Goal: Task Accomplishment & Management: Use online tool/utility

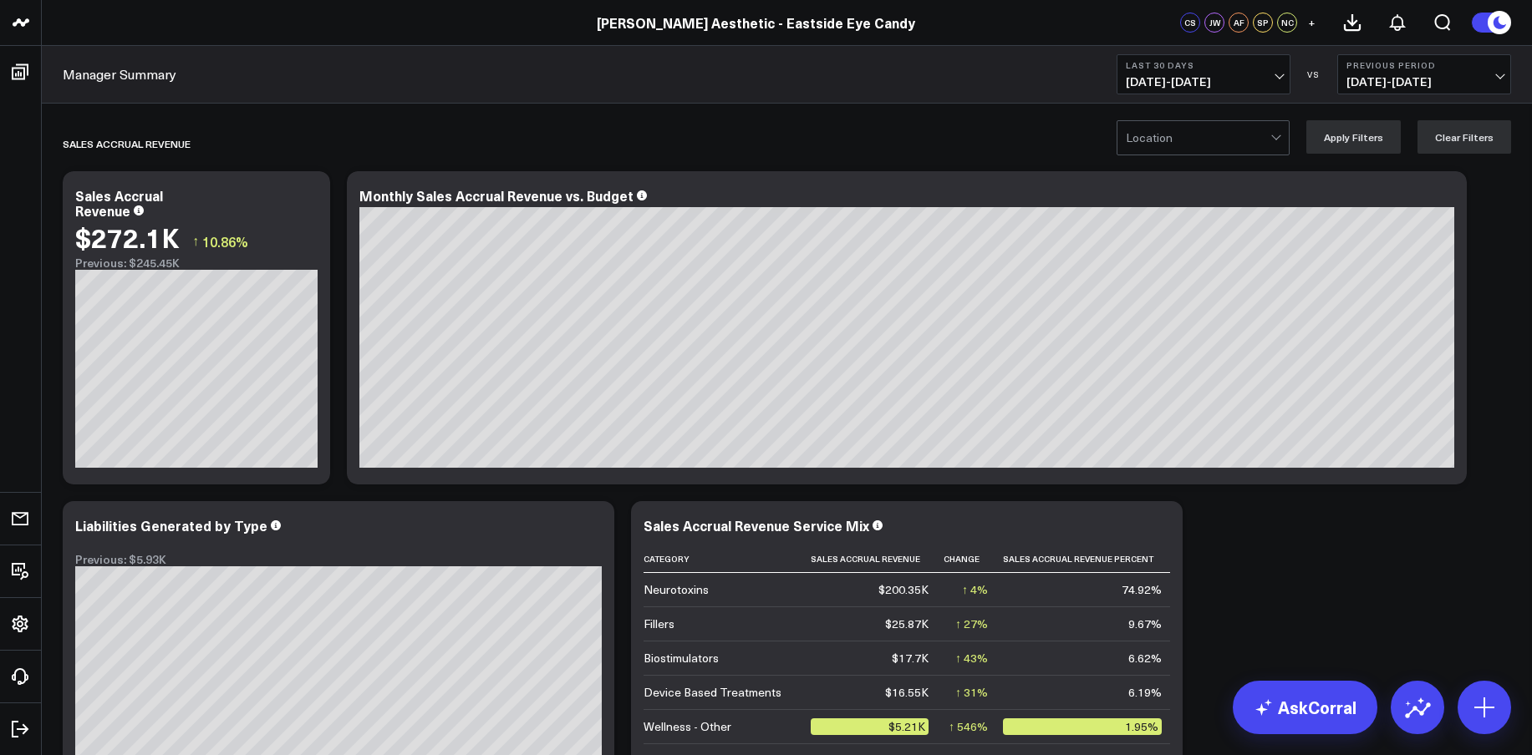
click at [1151, 81] on span "[DATE] - [DATE]" at bounding box center [1203, 81] width 155 height 13
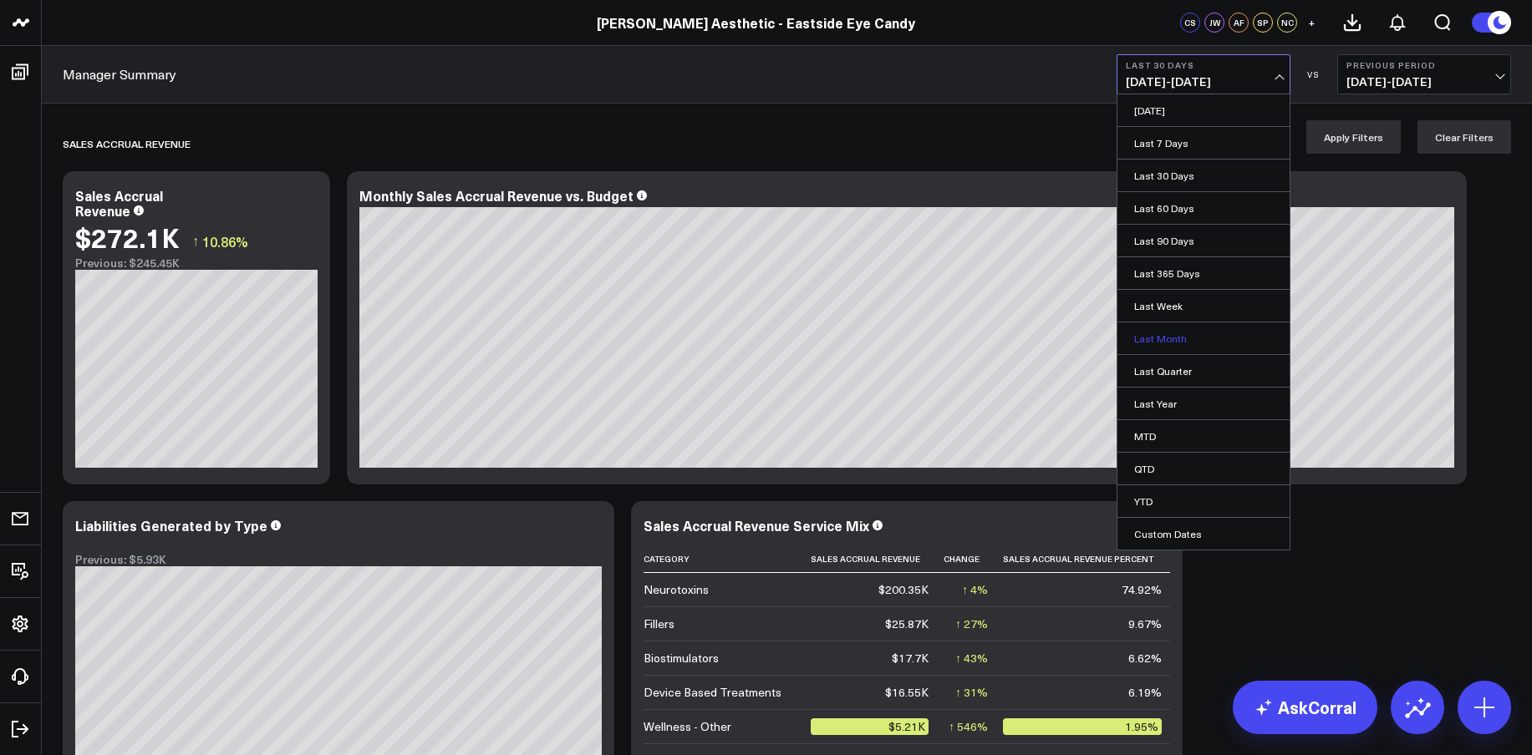
click at [1158, 333] on link "Last Month" at bounding box center [1203, 339] width 172 height 32
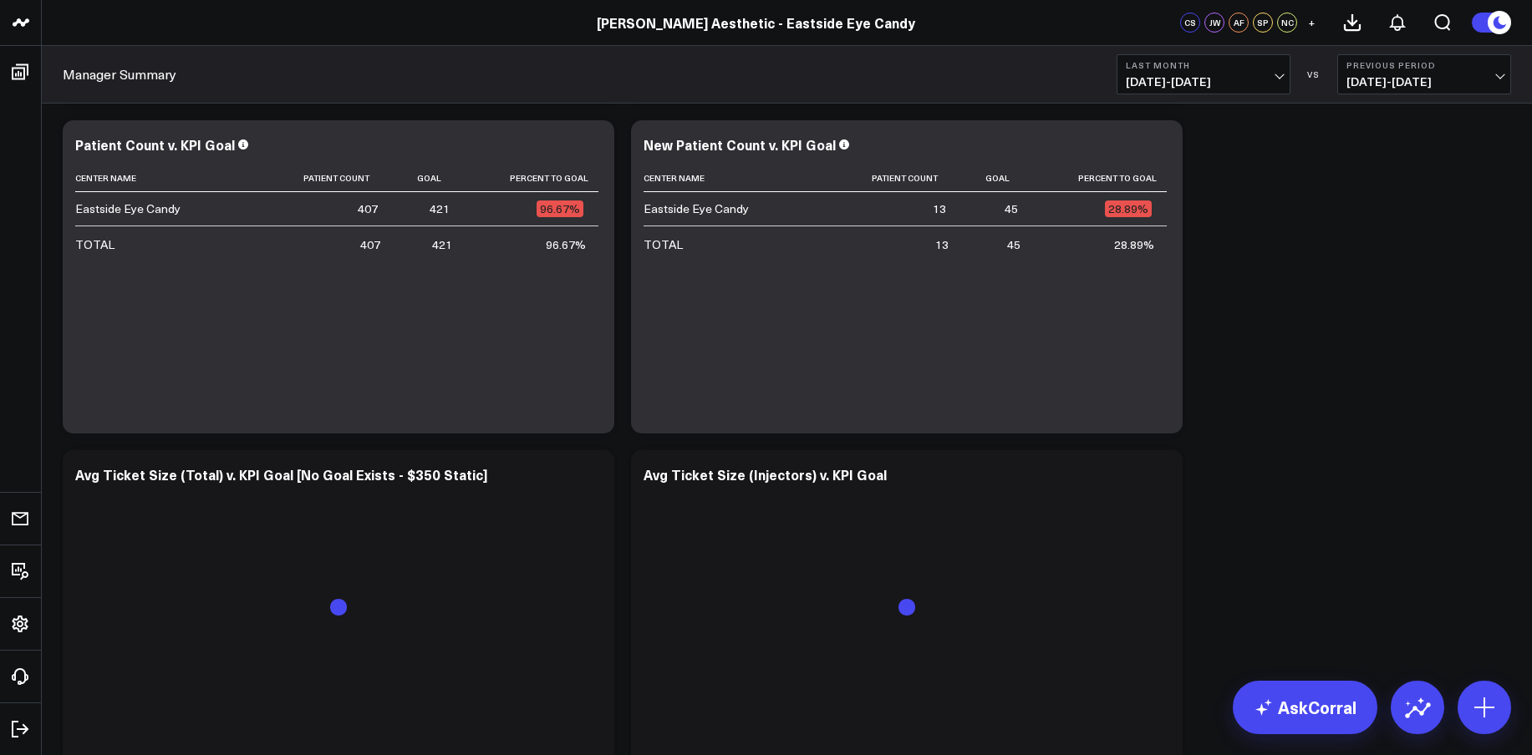
scroll to position [3916, 0]
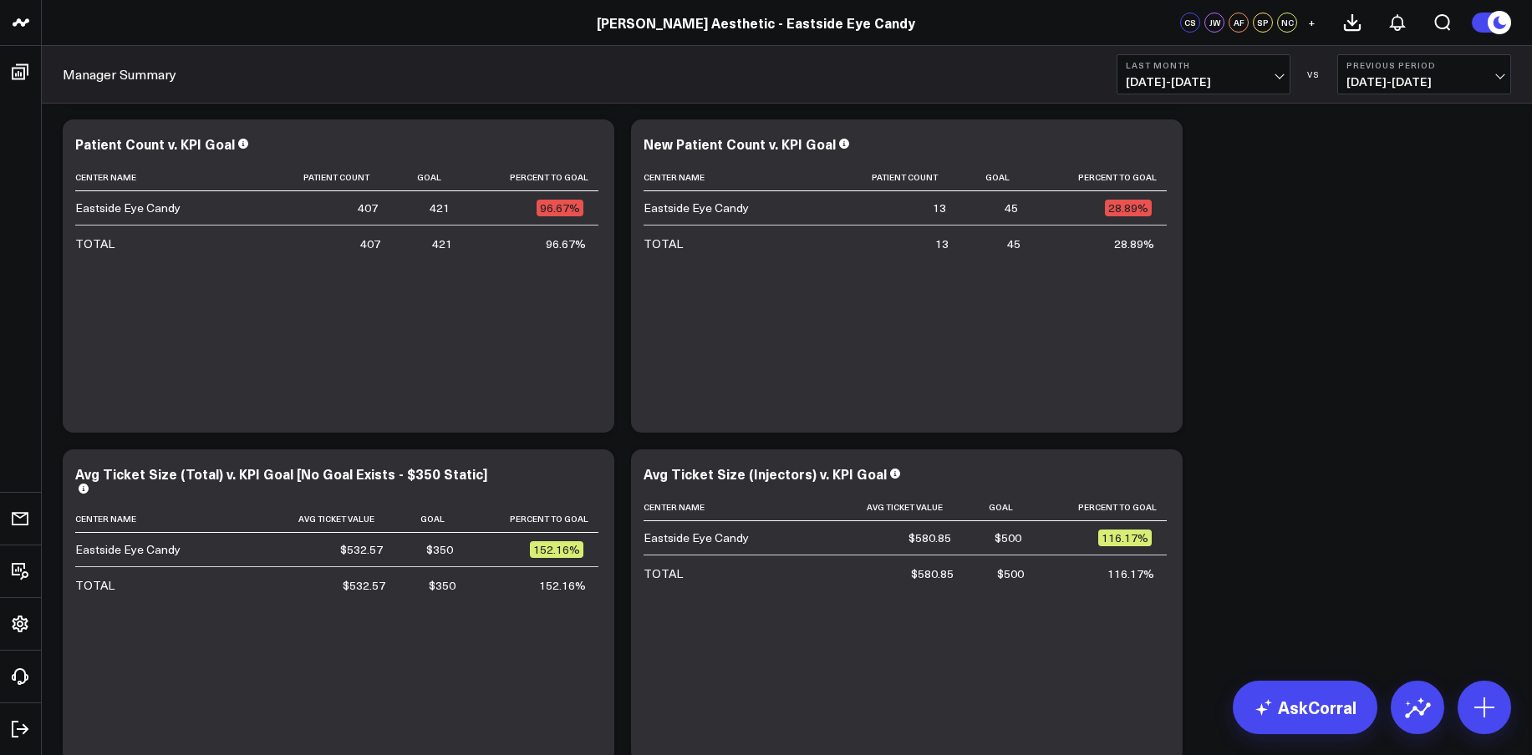
click at [1163, 72] on button "Last Month [DATE] - [DATE]" at bounding box center [1203, 74] width 174 height 40
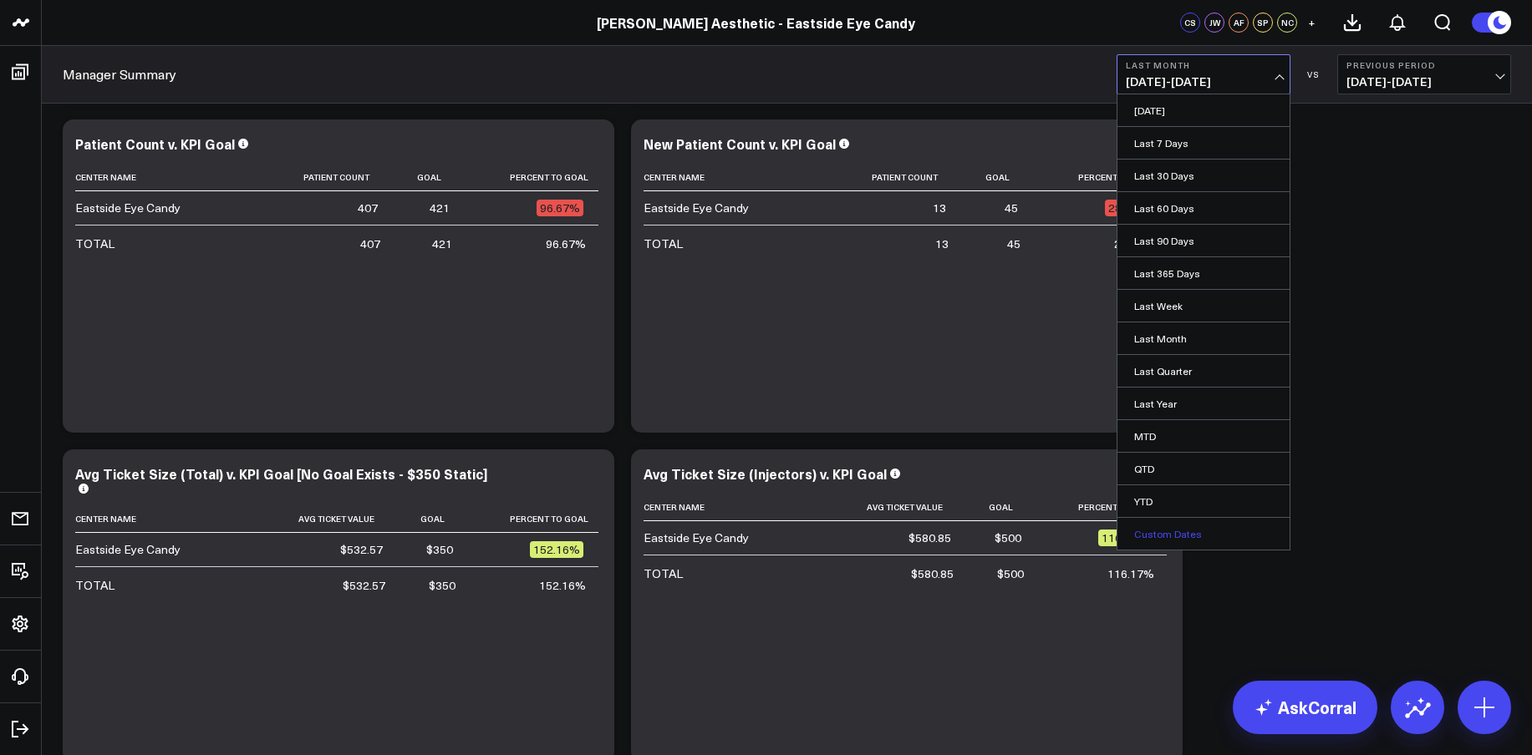
click at [1183, 531] on link "Custom Dates" at bounding box center [1203, 534] width 172 height 32
select select "8"
select select "2025"
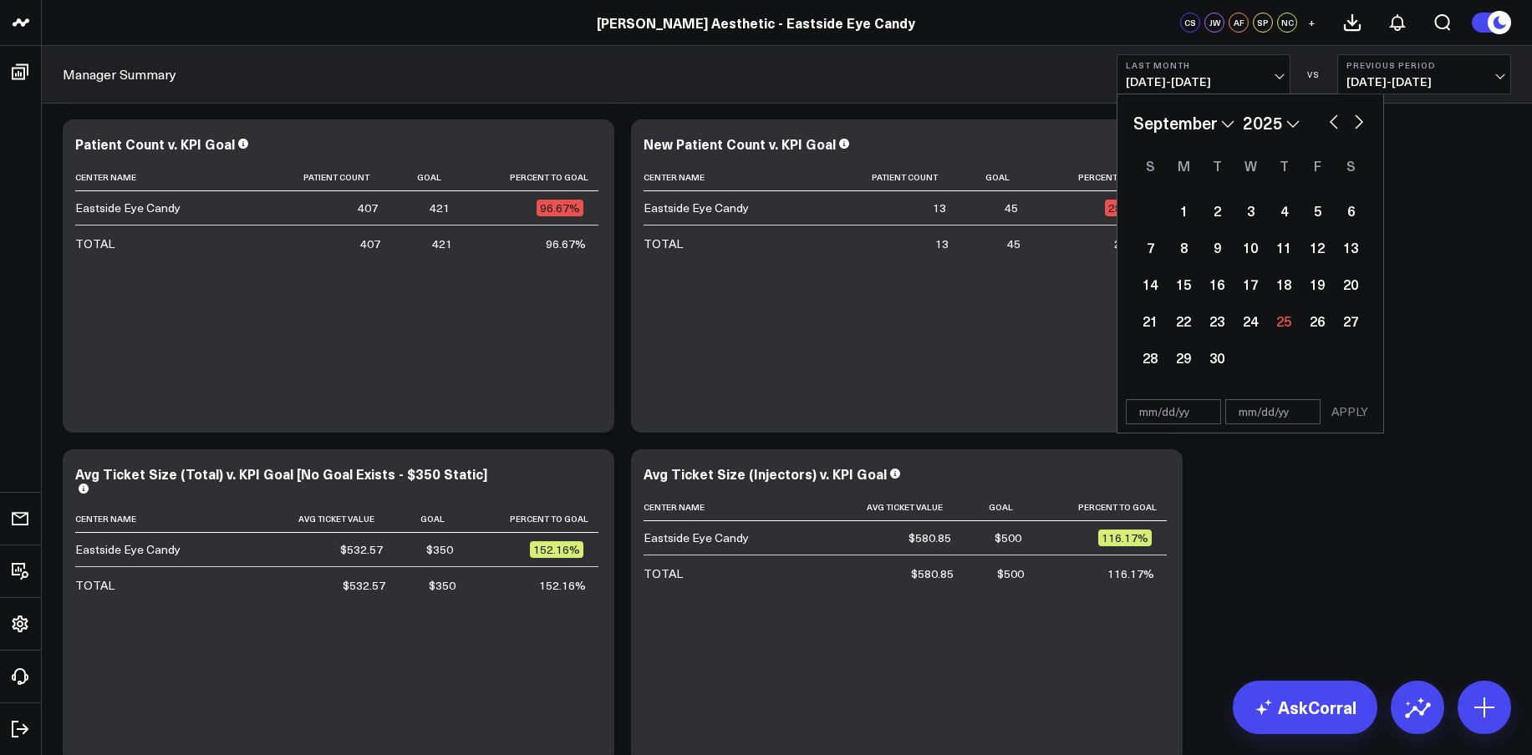
click at [1334, 121] on button "button" at bounding box center [1333, 120] width 17 height 20
select select "6"
select select "2025"
click at [1209, 214] on div "1" at bounding box center [1216, 210] width 33 height 33
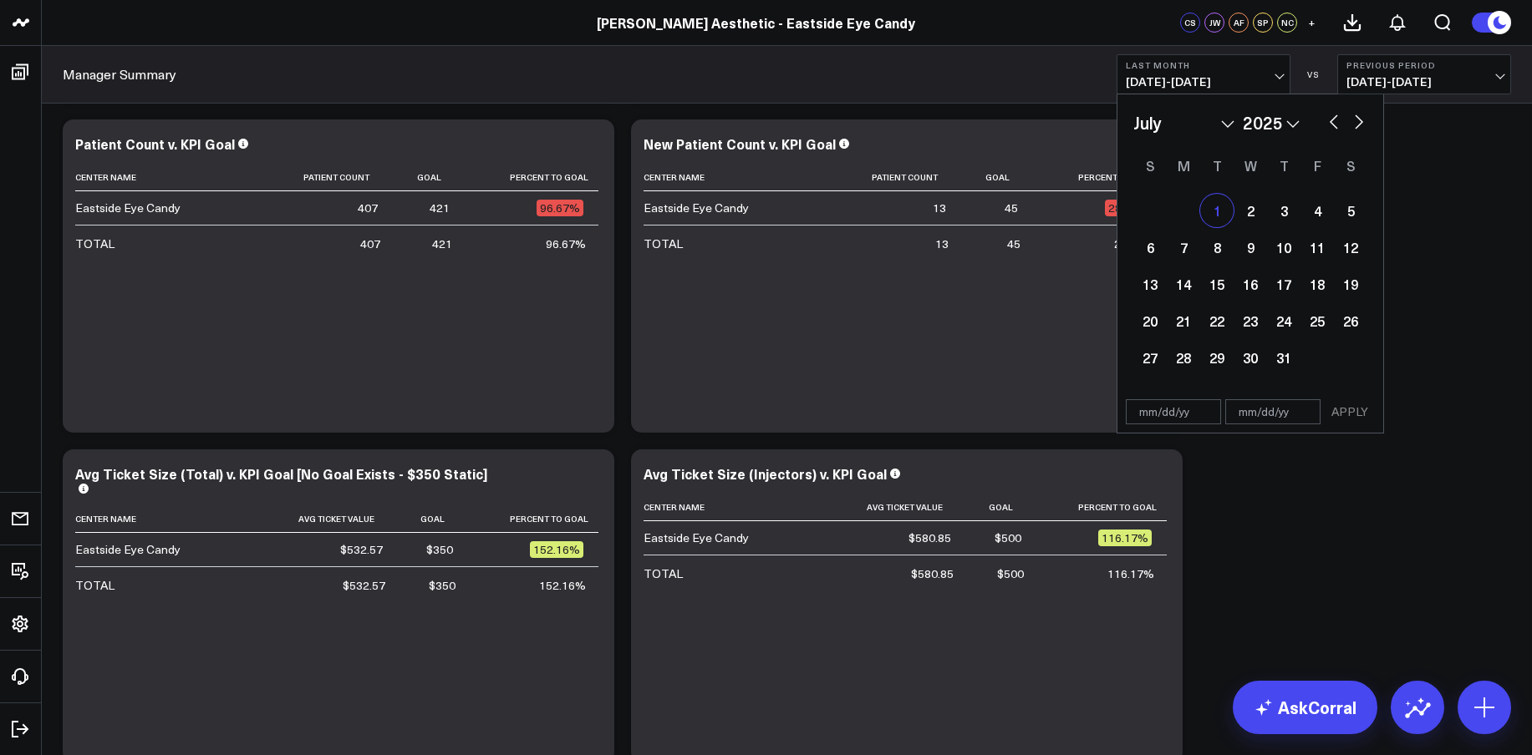
type input "[DATE]"
select select "6"
select select "2025"
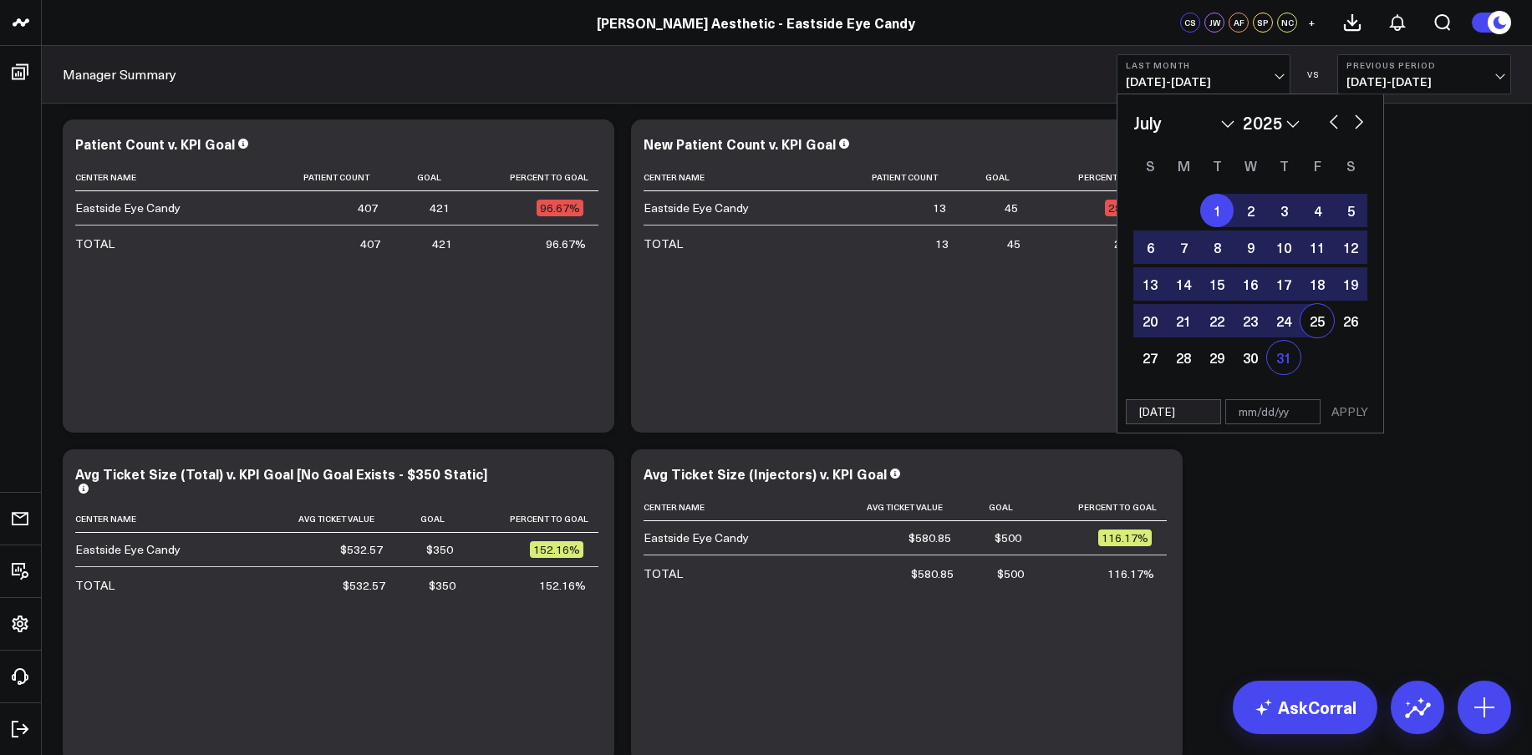
click at [1289, 365] on div "31" at bounding box center [1283, 357] width 33 height 33
type input "[DATE]"
select select "6"
select select "2025"
click at [1351, 414] on button "APPLY" at bounding box center [1349, 411] width 50 height 25
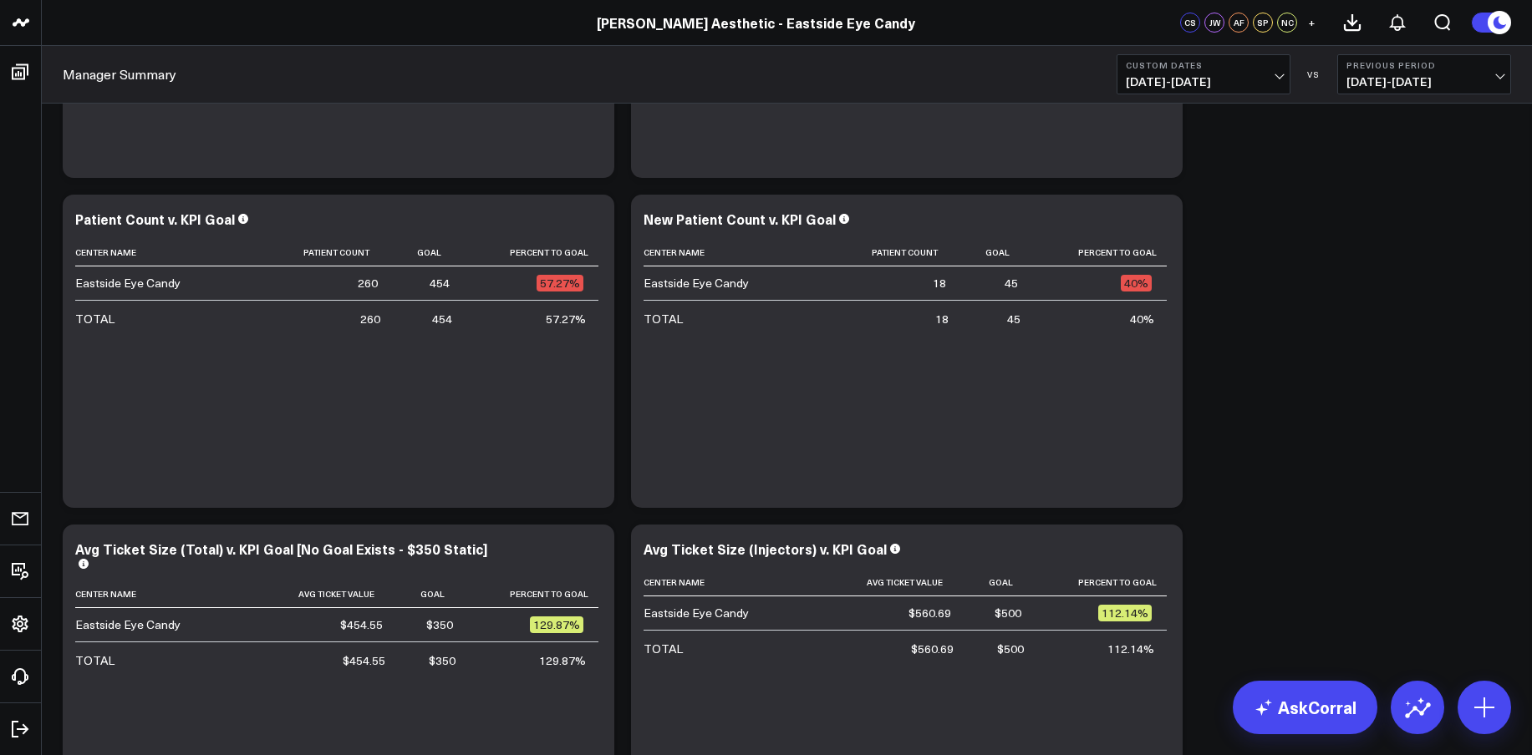
scroll to position [3825, 0]
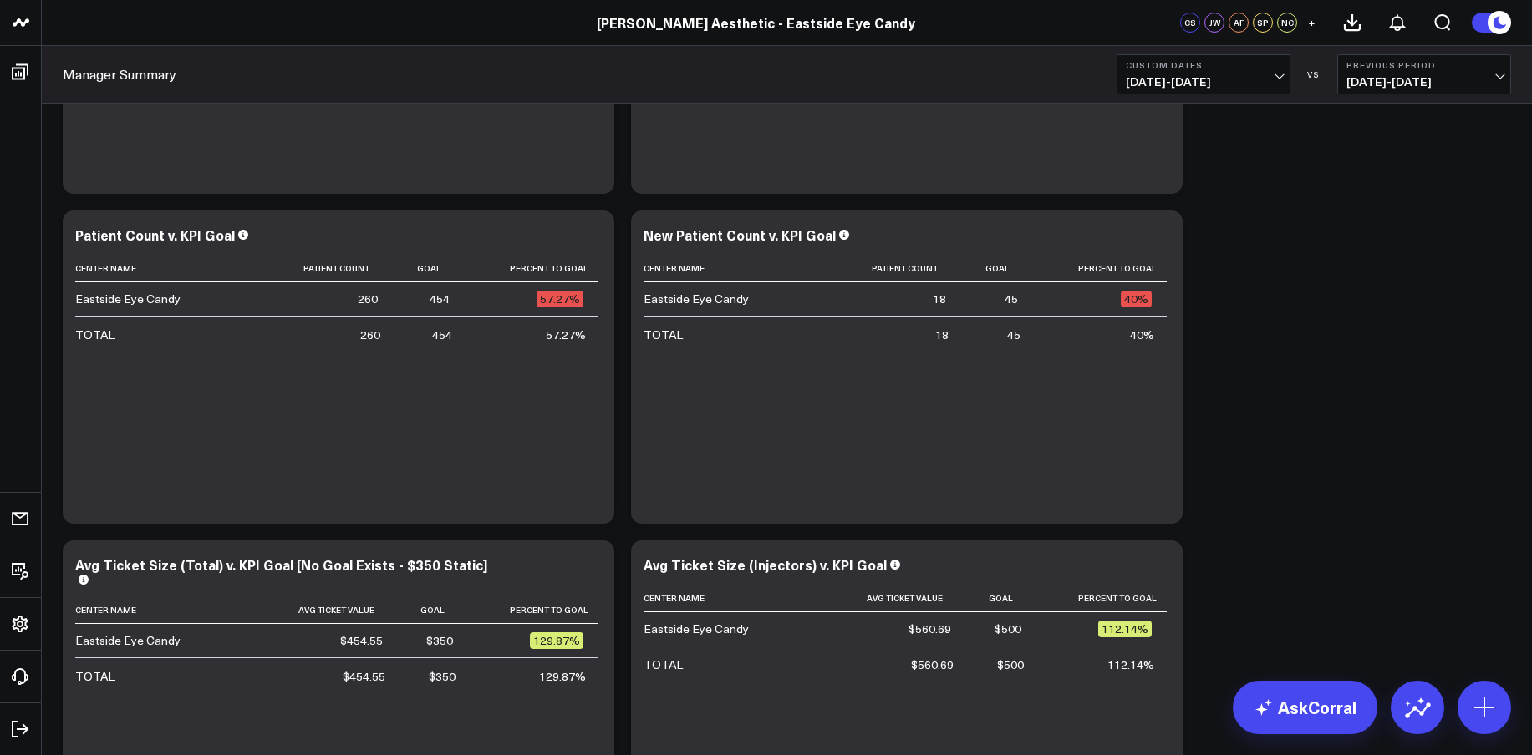
click at [1207, 72] on button "Custom Dates [DATE] - [DATE]" at bounding box center [1203, 74] width 174 height 40
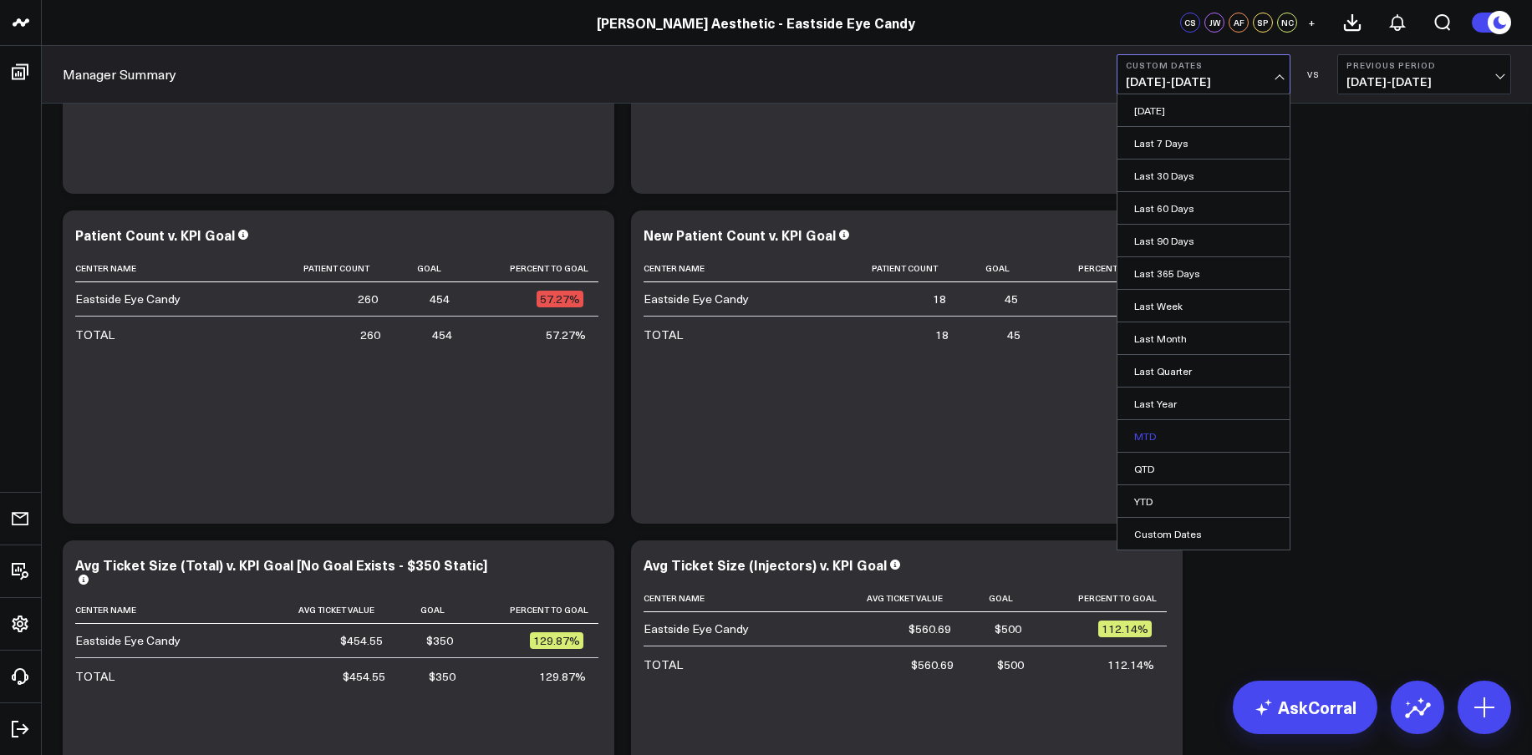
click at [1159, 430] on link "MTD" at bounding box center [1203, 436] width 172 height 32
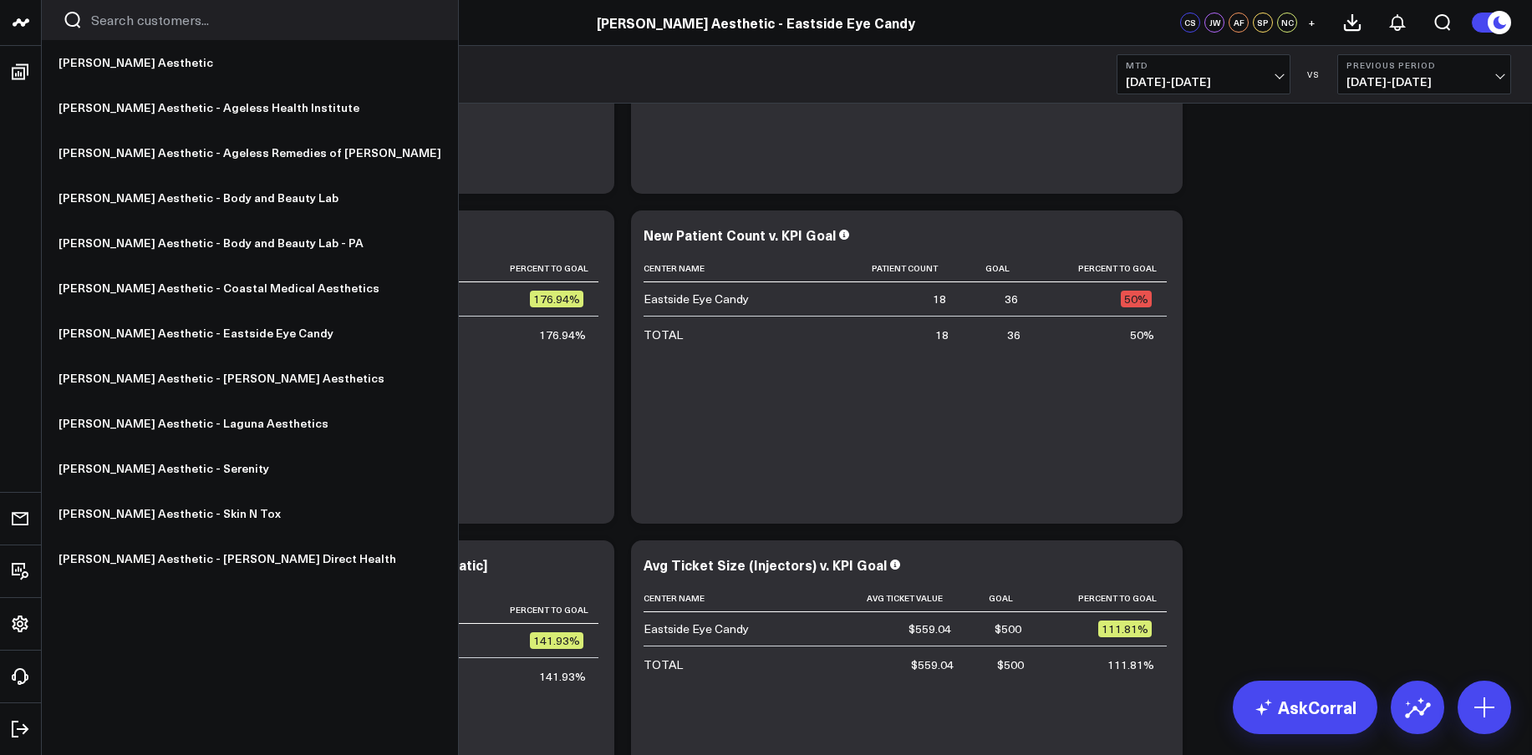
click at [25, 19] on icon at bounding box center [24, 22] width 8 height 8
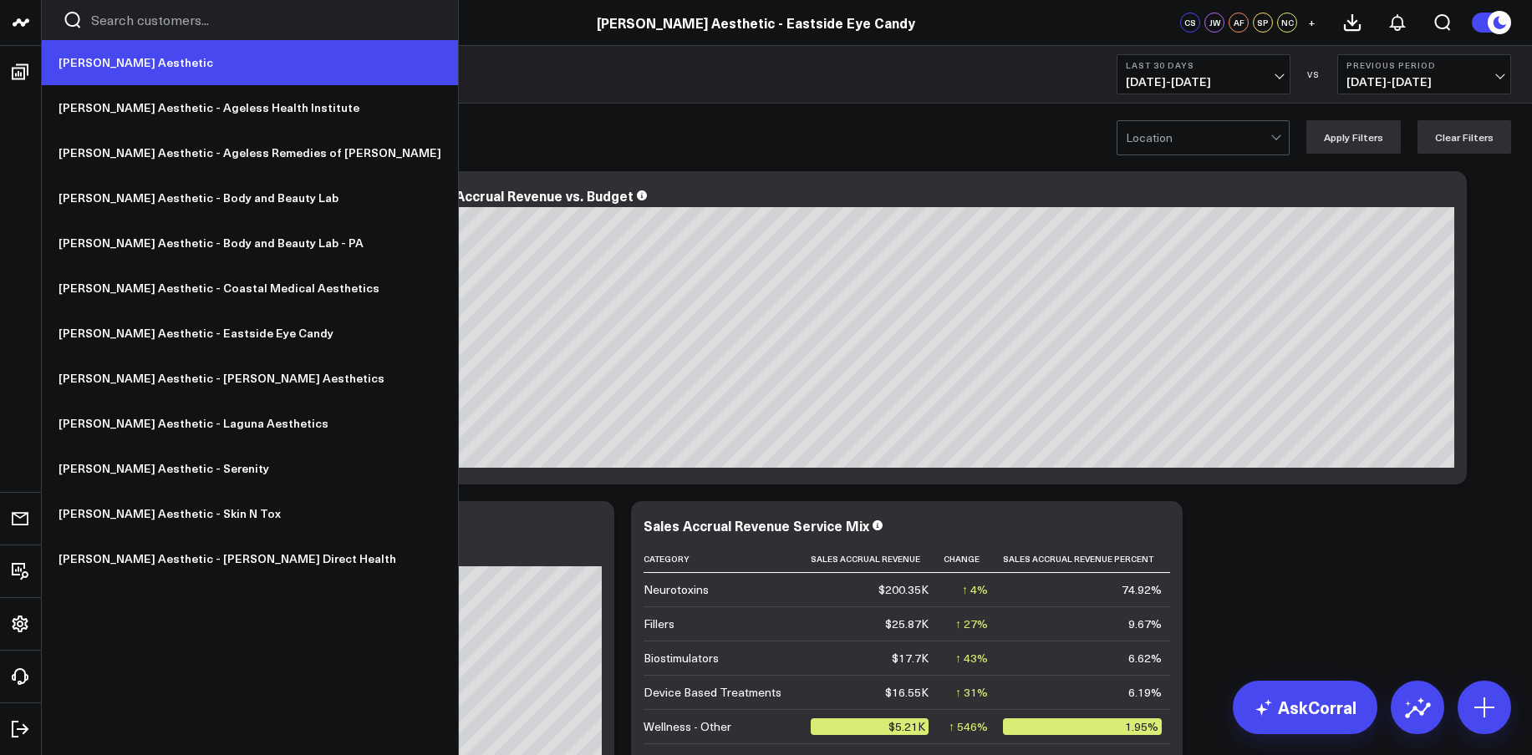
click at [115, 63] on link "[PERSON_NAME] Aesthetic" at bounding box center [250, 62] width 416 height 45
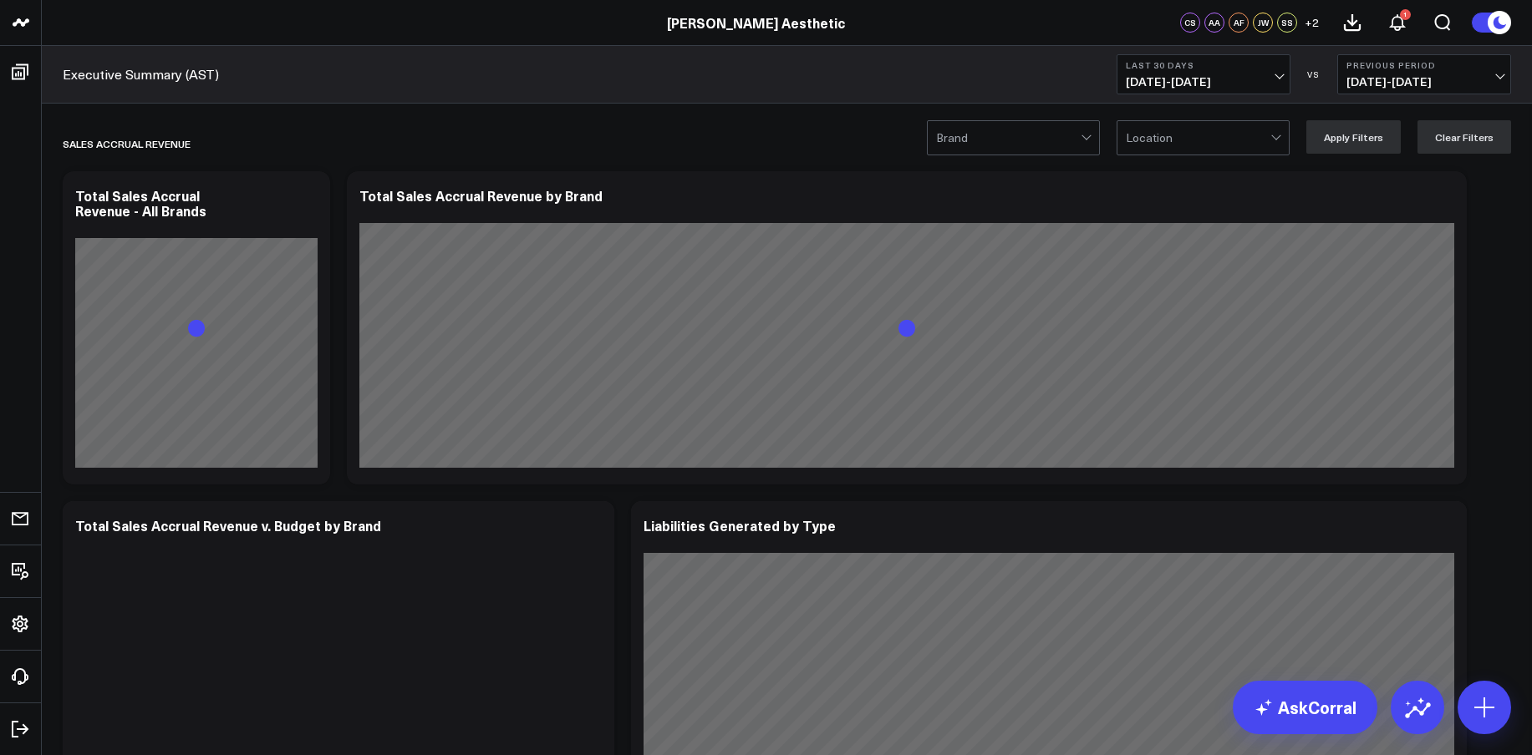
click at [1212, 79] on span "[DATE] - [DATE]" at bounding box center [1203, 81] width 155 height 13
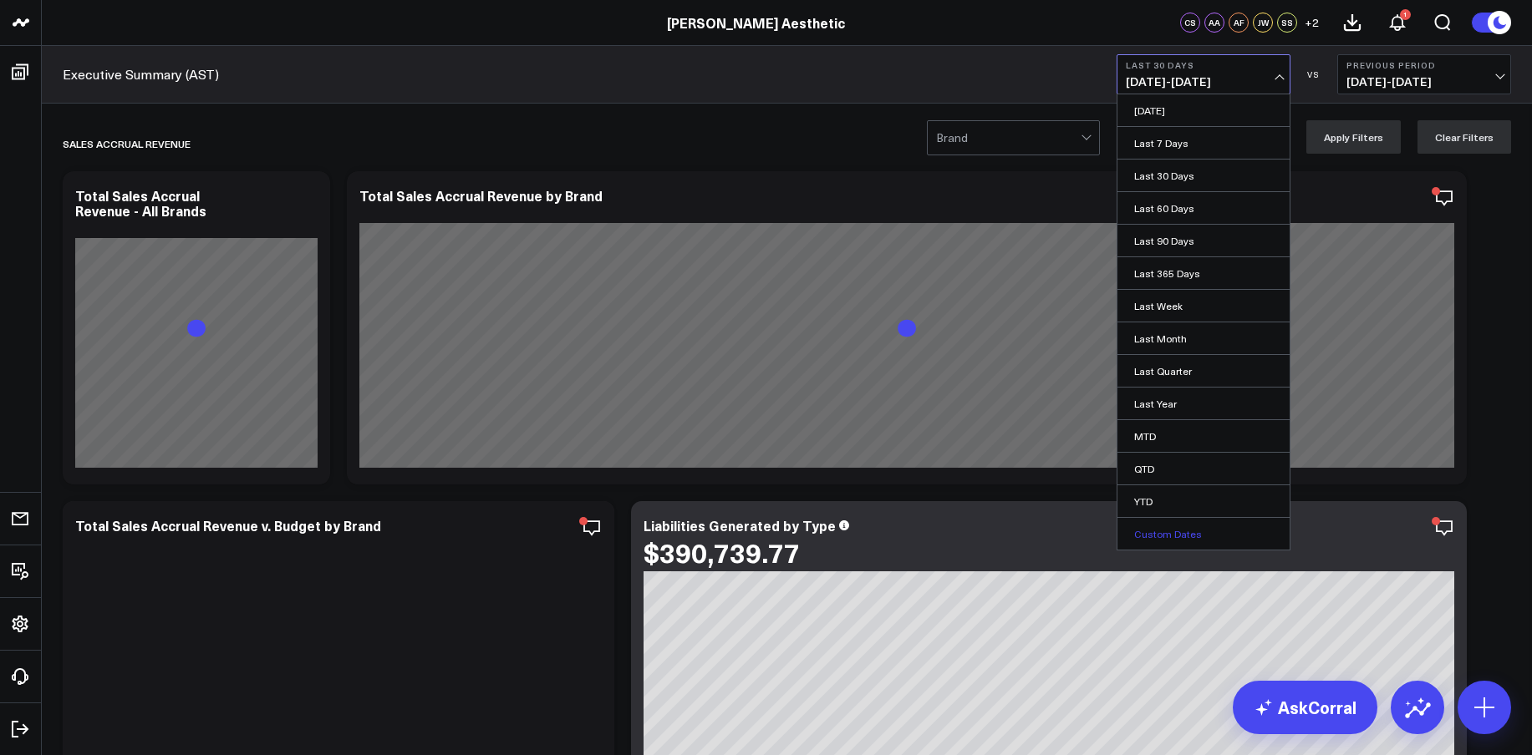
click at [1183, 531] on link "Custom Dates" at bounding box center [1203, 534] width 172 height 32
select select "8"
select select "2025"
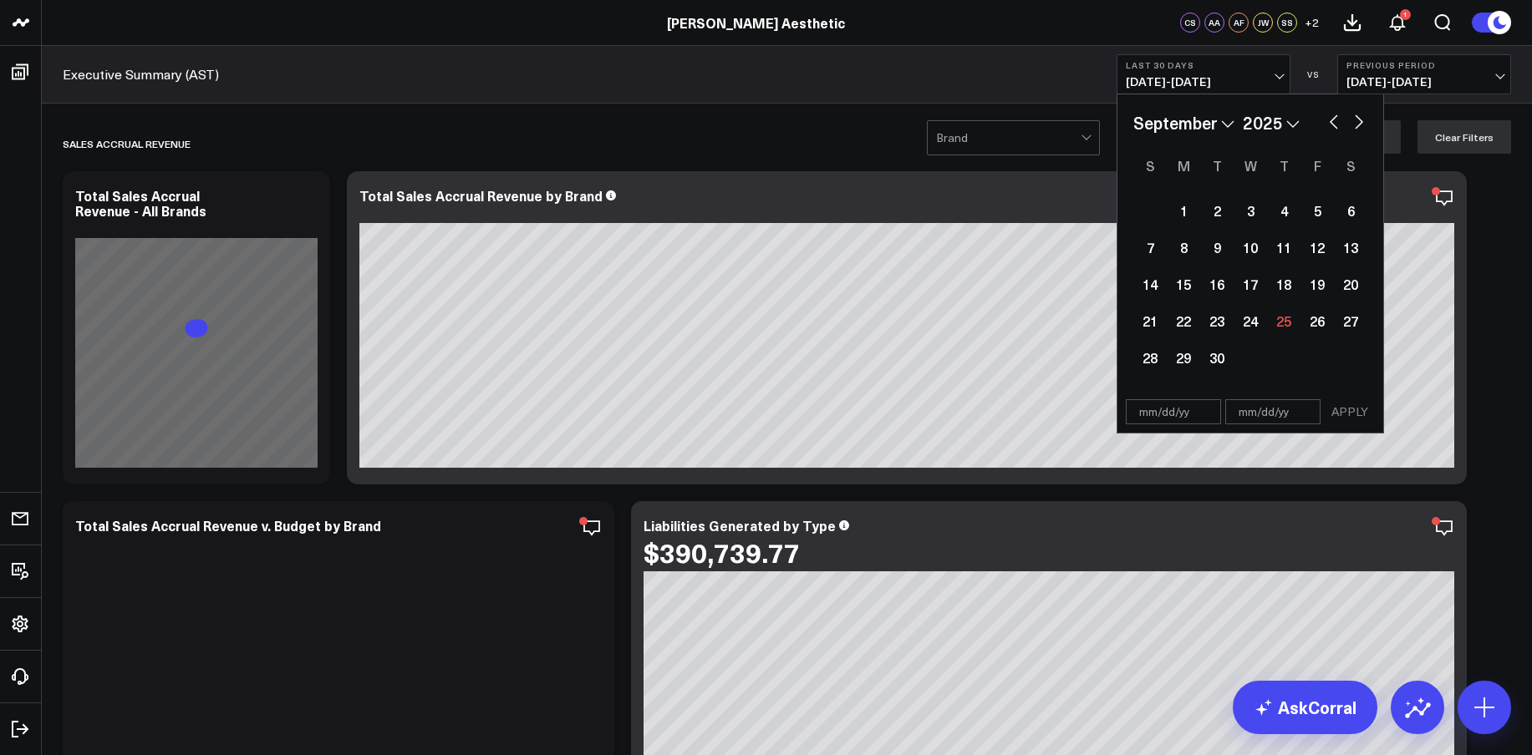
click at [1334, 122] on button "button" at bounding box center [1333, 120] width 17 height 20
select select "7"
select select "2025"
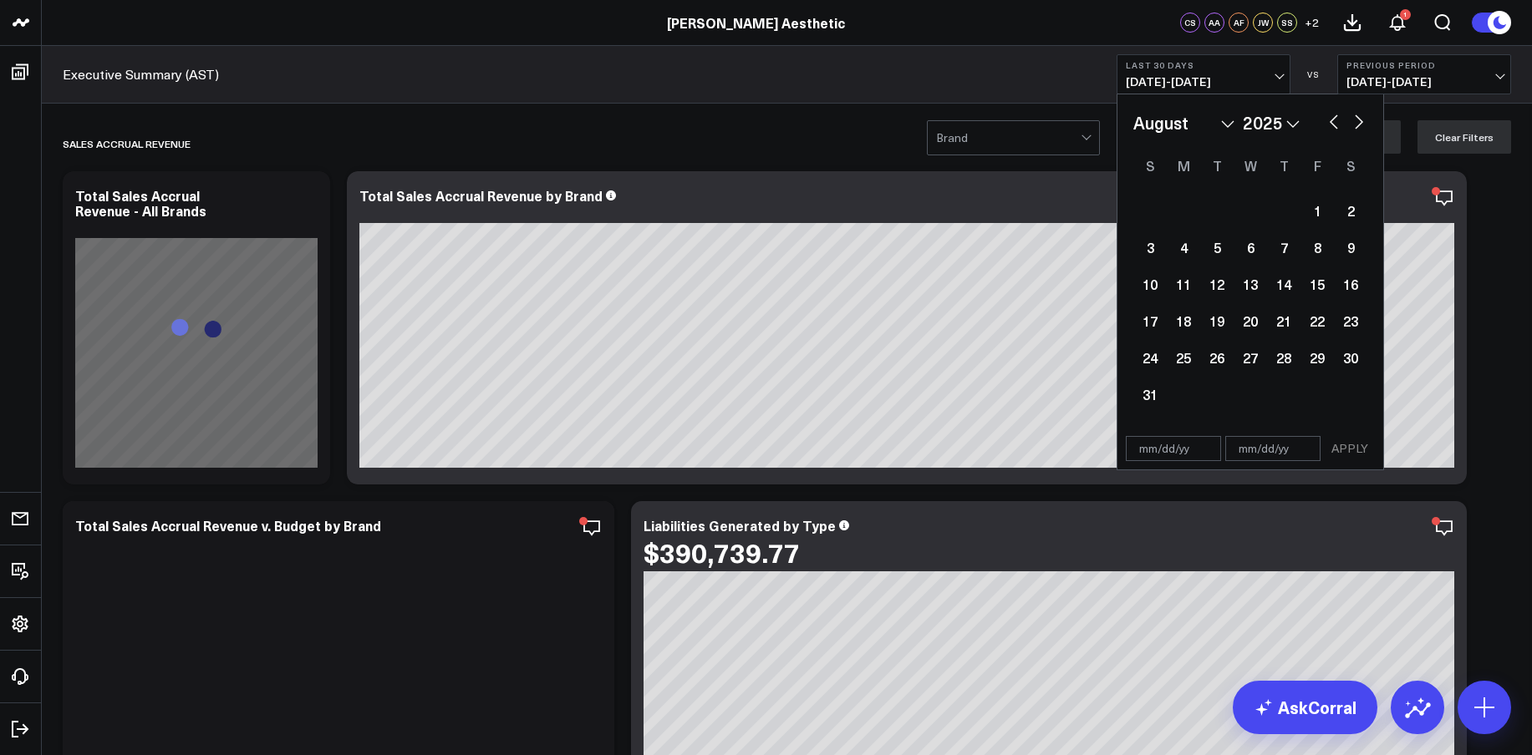
click at [1334, 122] on button "button" at bounding box center [1333, 120] width 17 height 20
select select "6"
select select "2025"
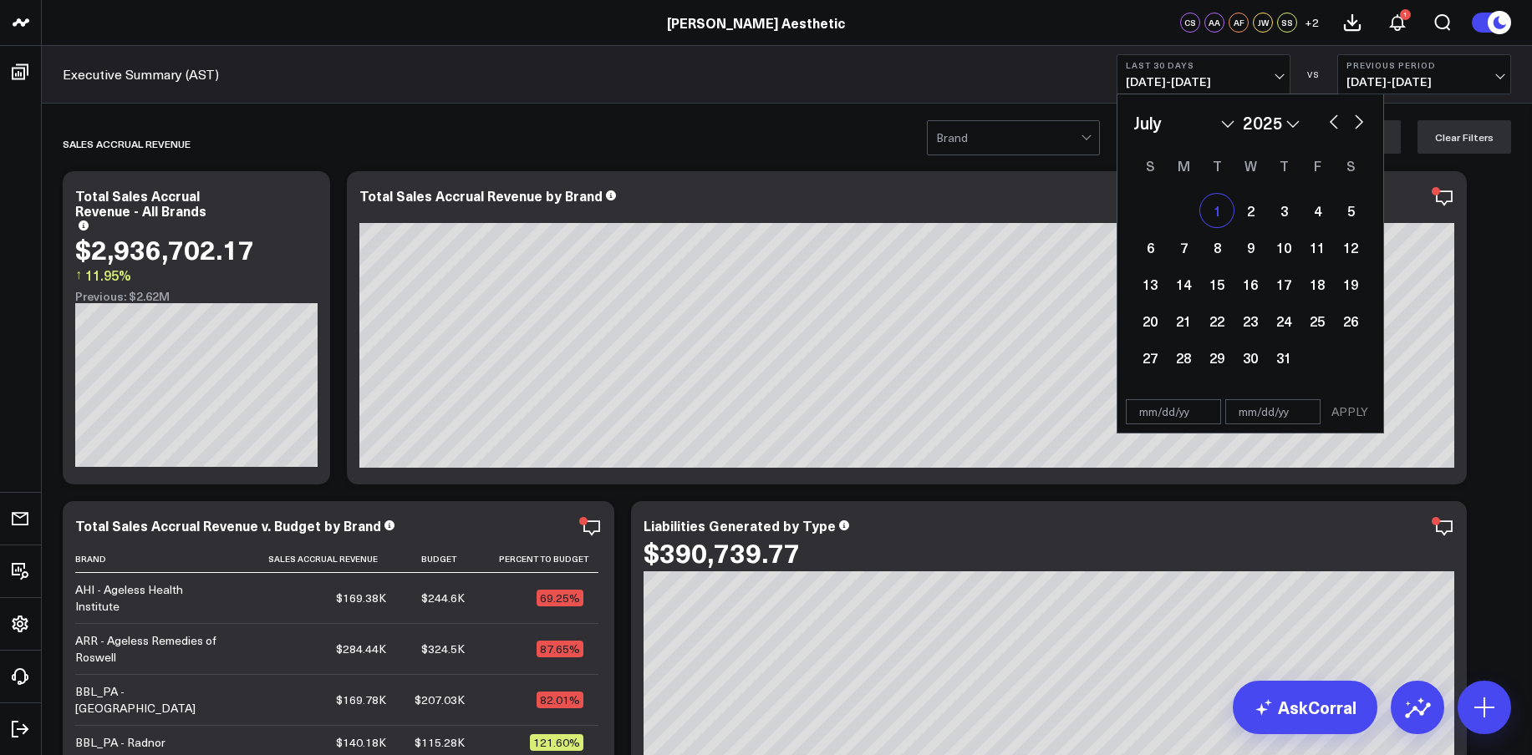
click at [1216, 216] on div "1" at bounding box center [1216, 210] width 33 height 33
type input "[DATE]"
select select "6"
select select "2025"
click at [1359, 127] on button "button" at bounding box center [1358, 120] width 17 height 20
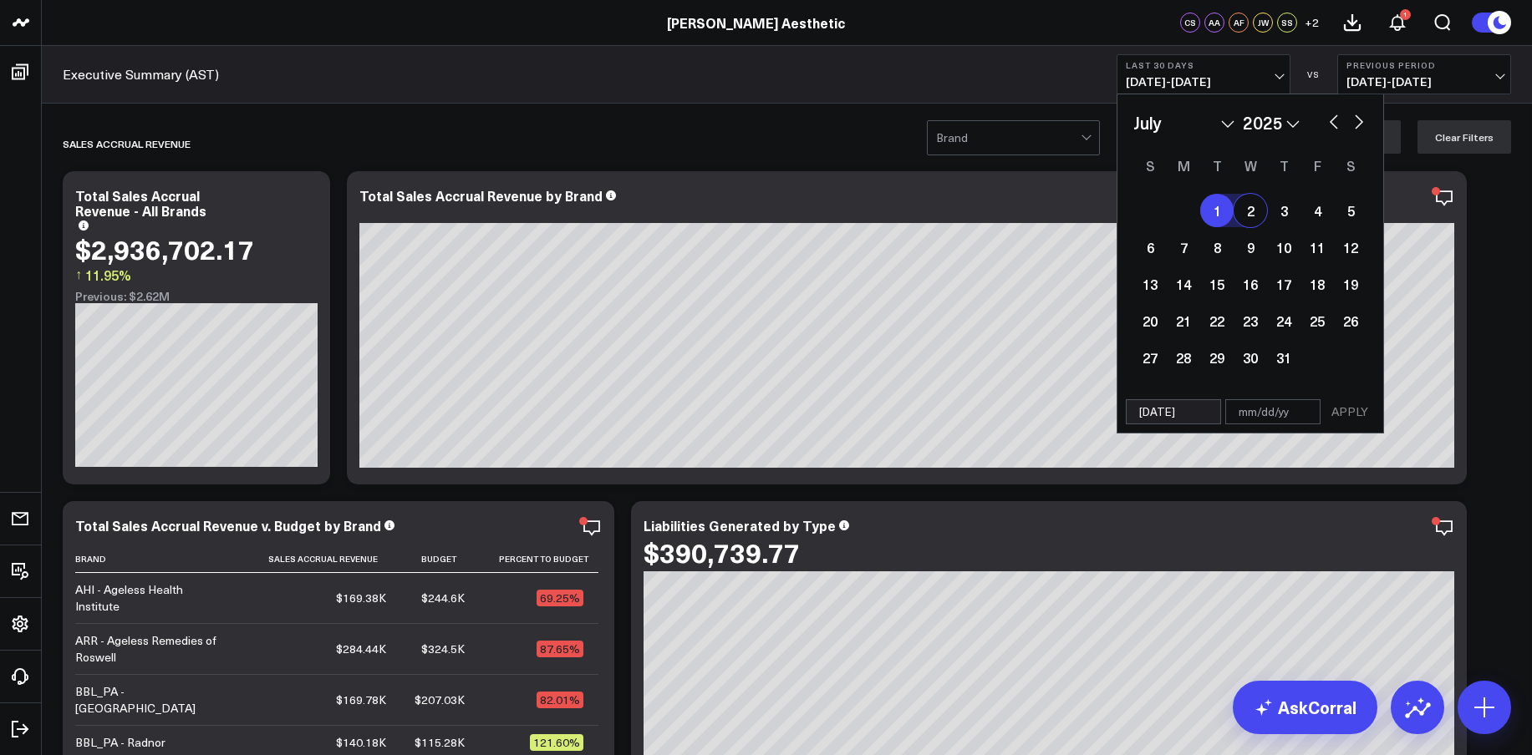
select select "7"
select select "2025"
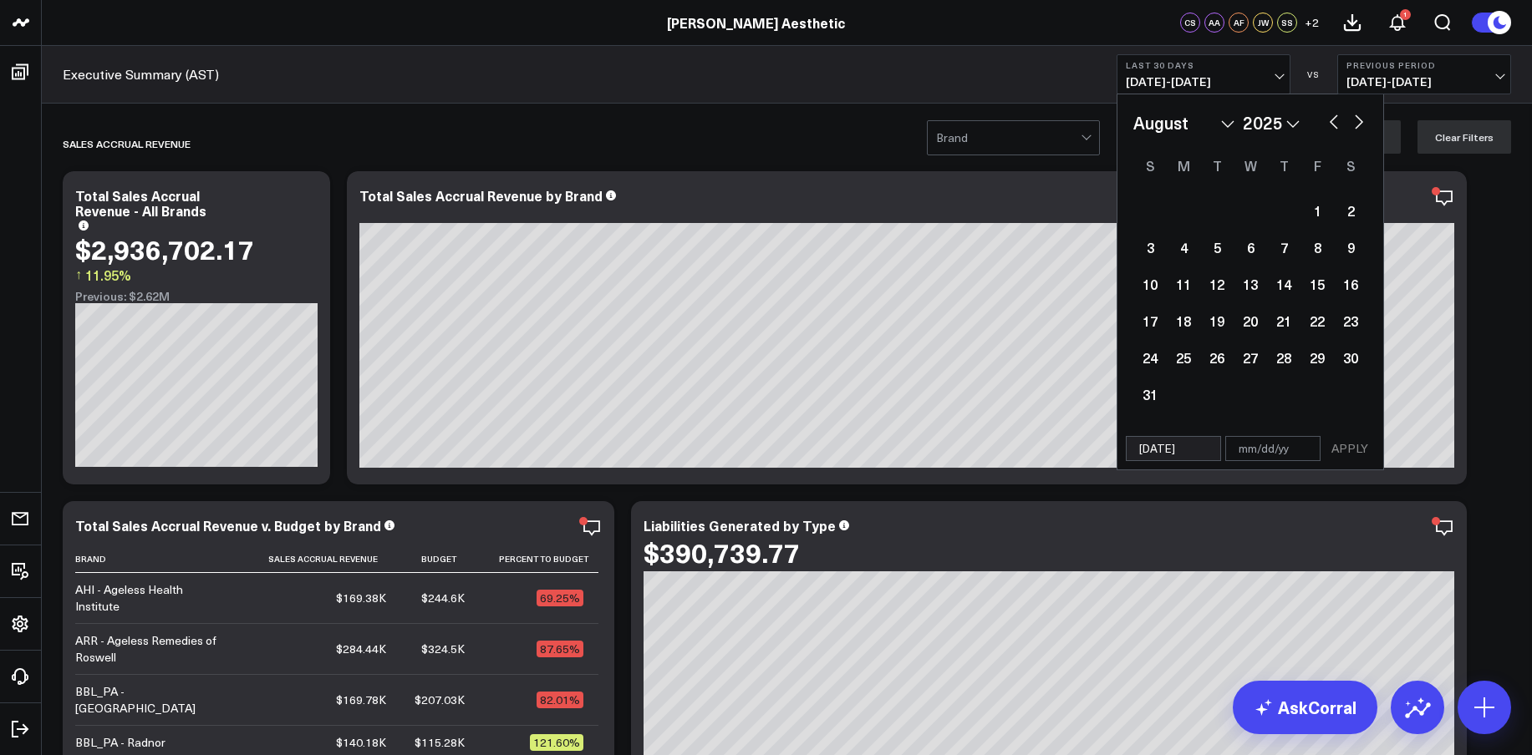
click at [1359, 127] on button "button" at bounding box center [1358, 120] width 17 height 20
select select "8"
select select "2025"
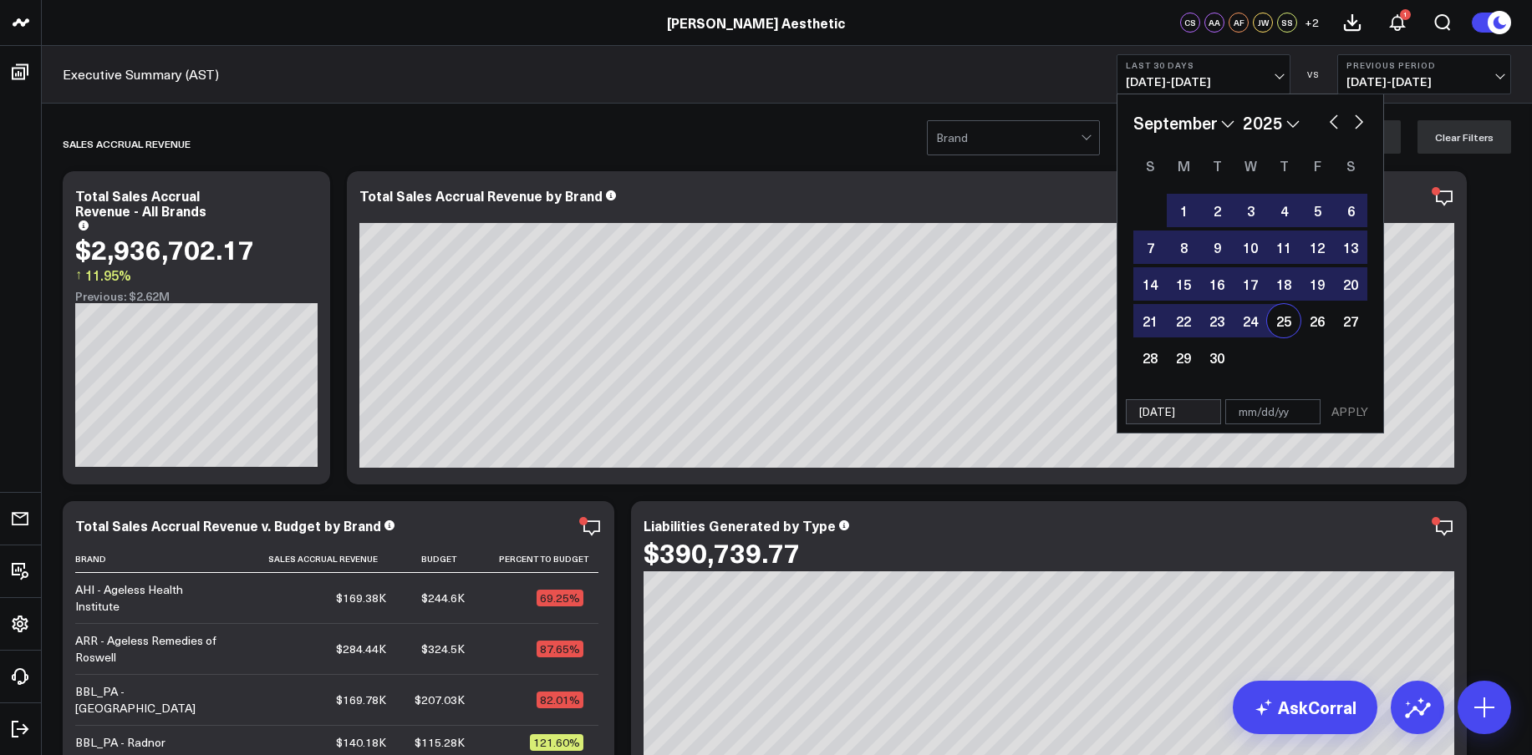
click at [1283, 320] on div "25" at bounding box center [1283, 320] width 33 height 33
type input "[DATE]"
select select "8"
select select "2025"
click at [1345, 409] on button "APPLY" at bounding box center [1349, 411] width 50 height 25
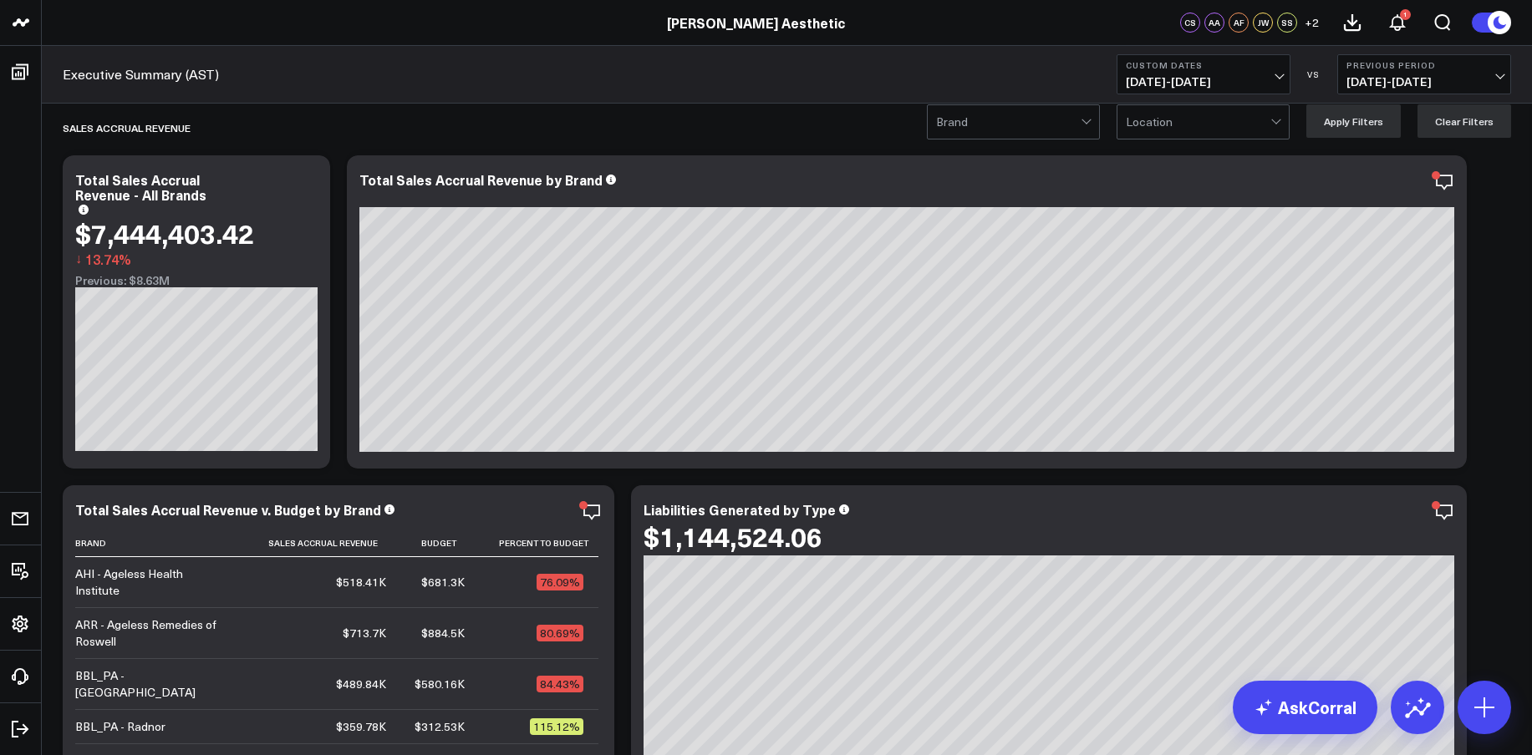
scroll to position [17, 0]
click at [1382, 70] on b "Previous Period" at bounding box center [1423, 65] width 155 height 10
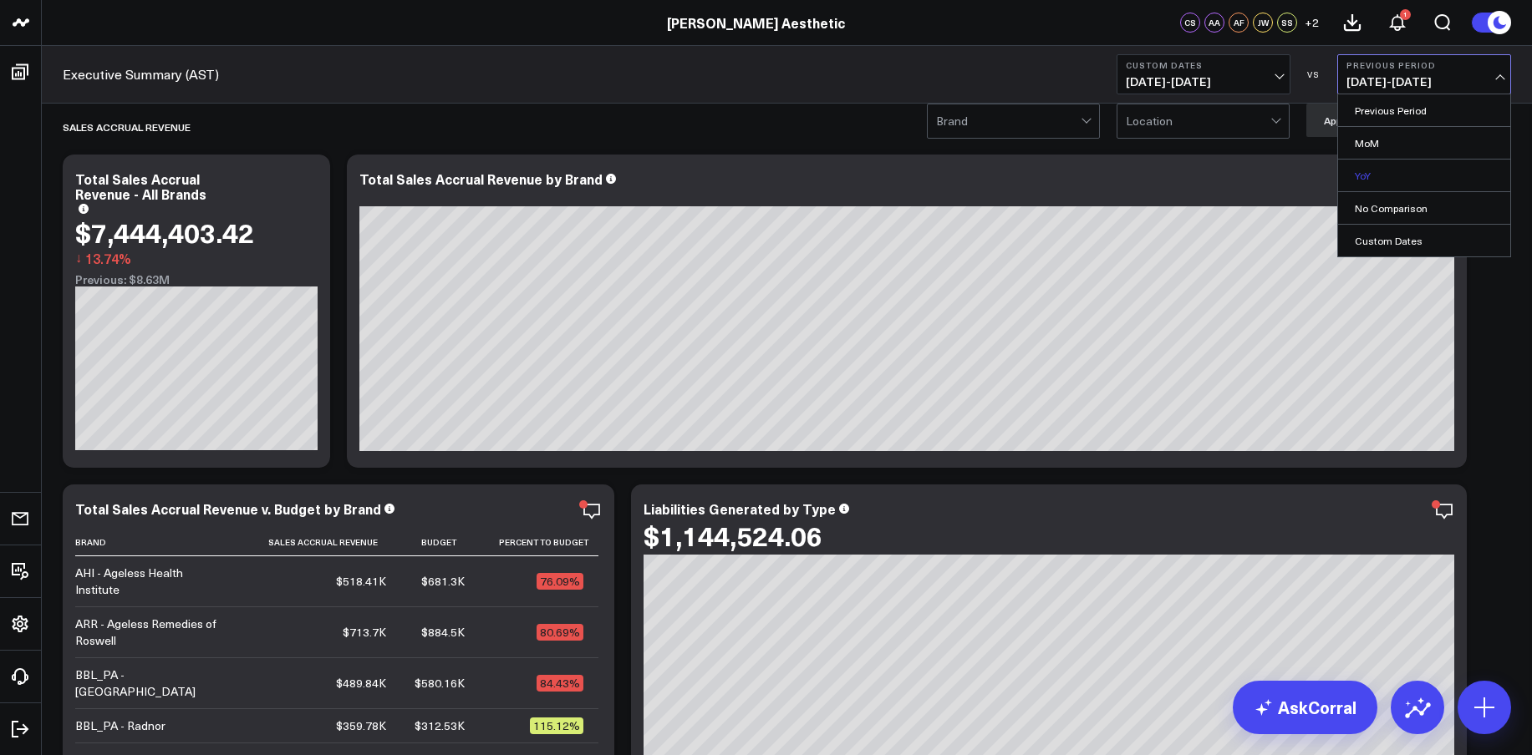
click at [1364, 171] on link "YoY" at bounding box center [1424, 176] width 172 height 32
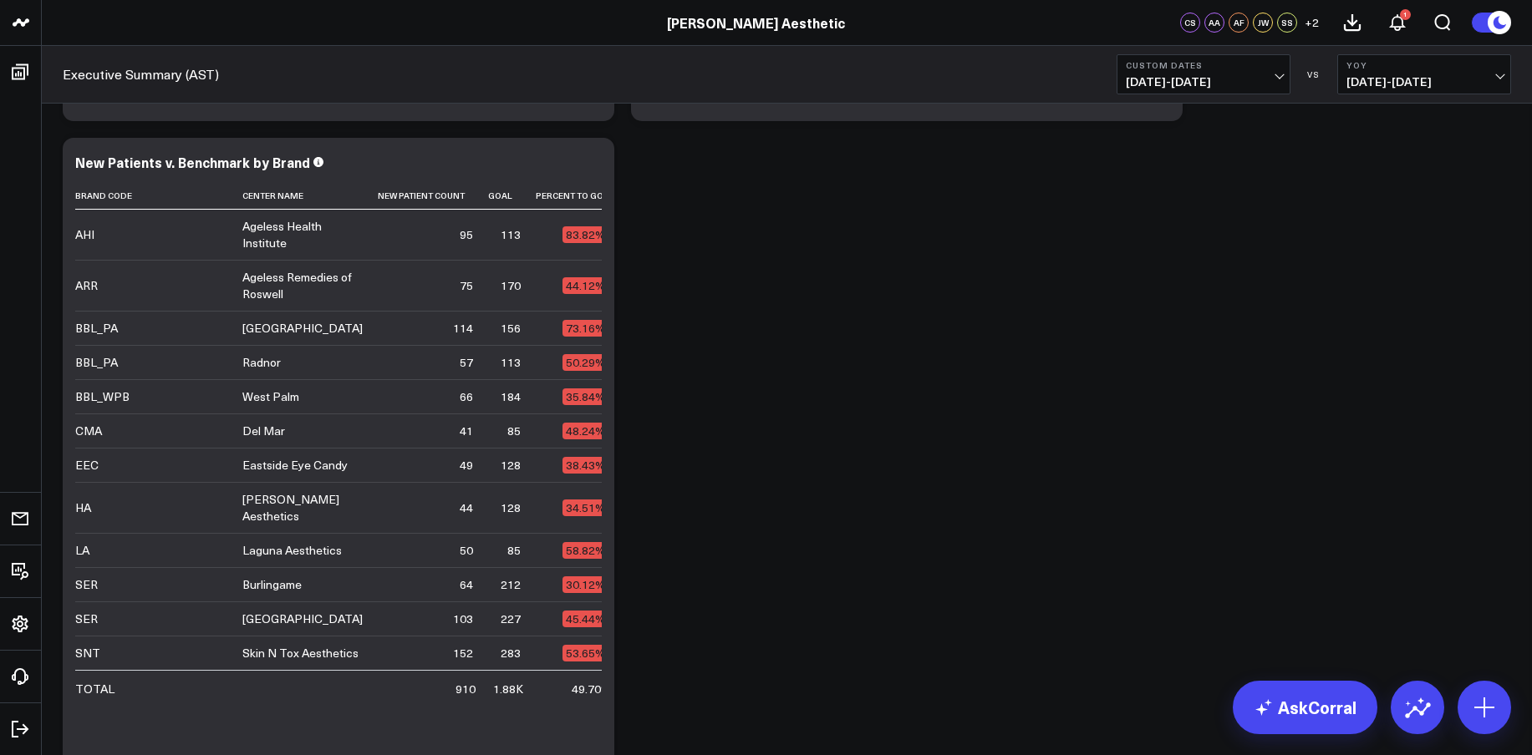
scroll to position [3728, 0]
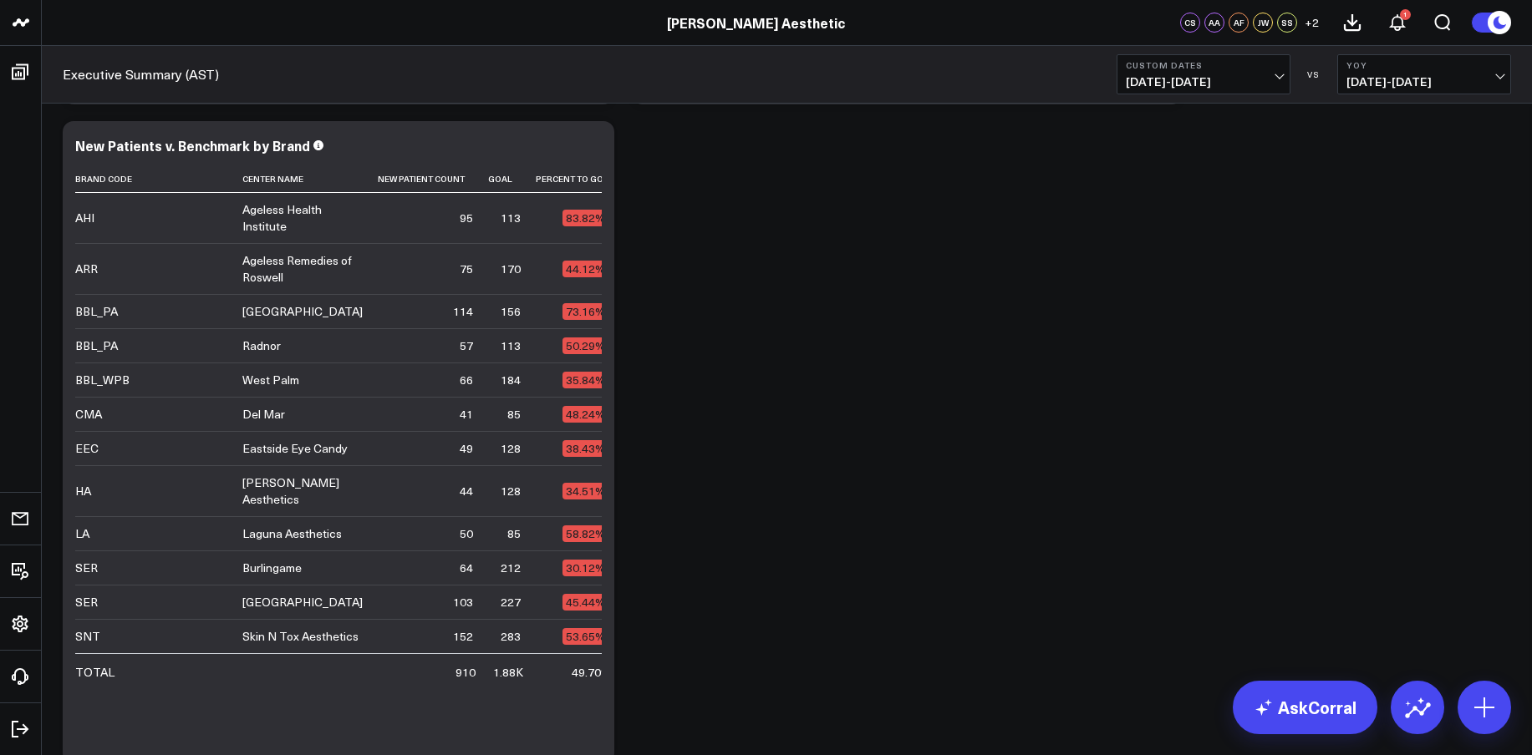
click at [1237, 75] on span "[DATE] - [DATE]" at bounding box center [1203, 81] width 155 height 13
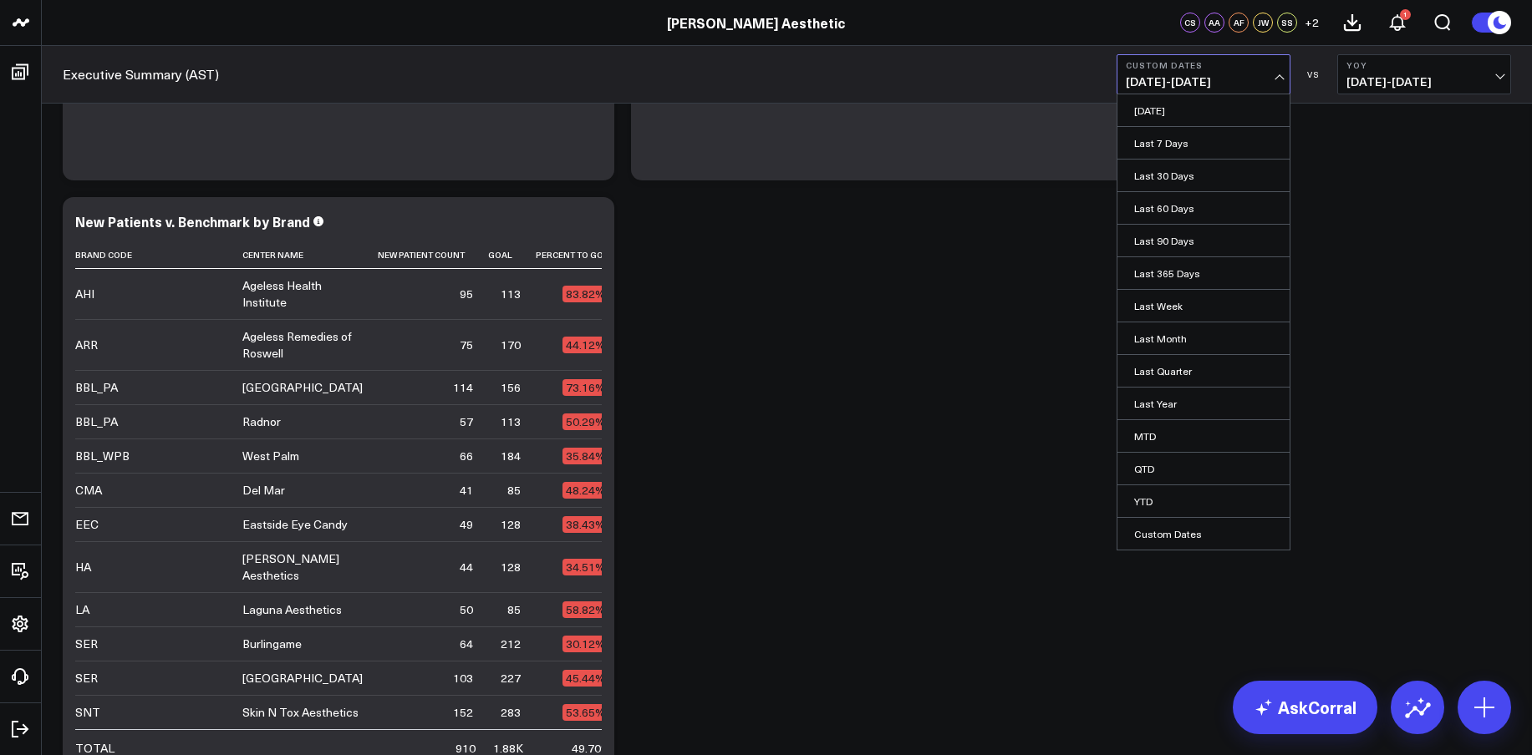
scroll to position [3649, 0]
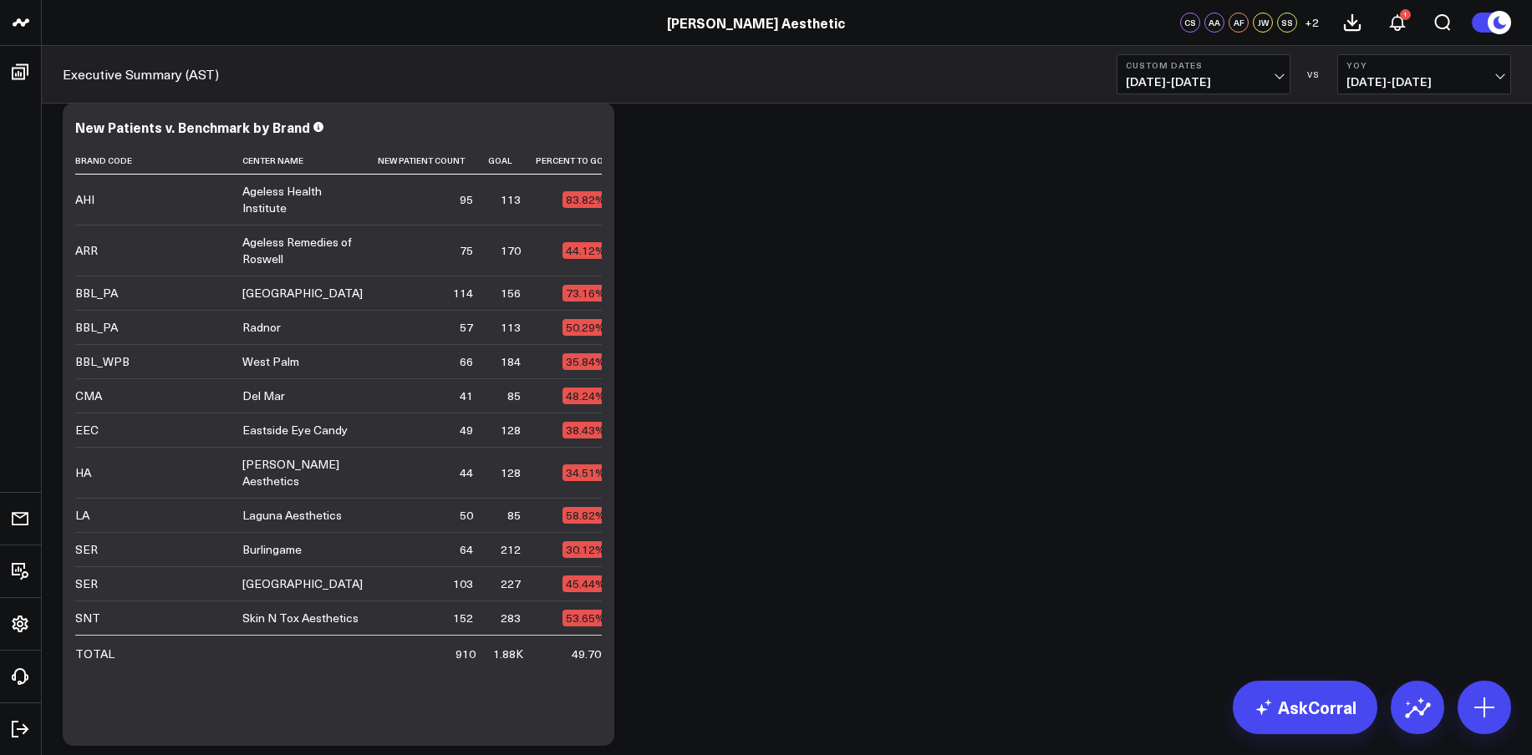
scroll to position [3749, 0]
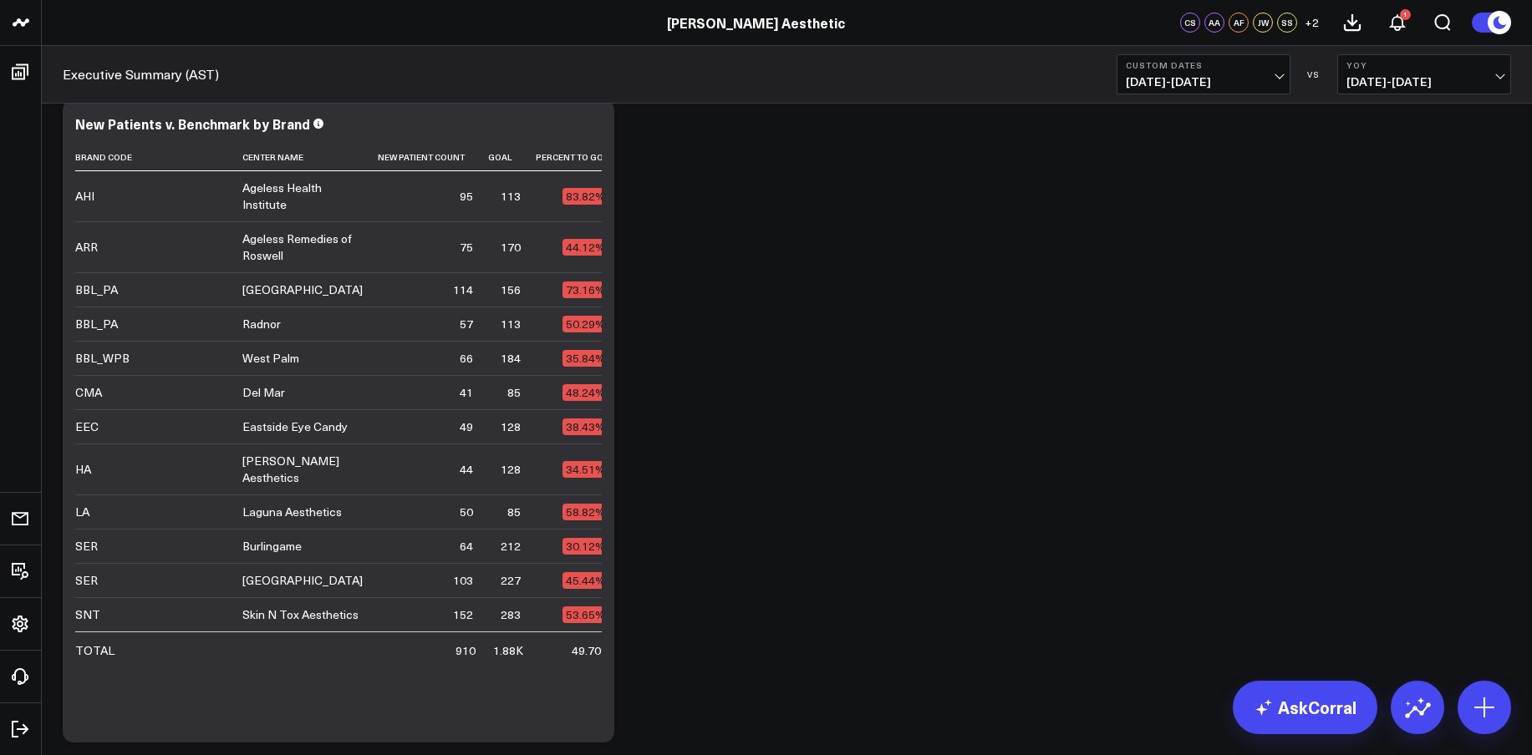
click at [1378, 84] on span "[DATE] - [DATE]" at bounding box center [1423, 81] width 155 height 13
click at [1381, 110] on link "Previous Period" at bounding box center [1424, 110] width 172 height 32
click at [1169, 75] on span "[DATE] - [DATE]" at bounding box center [1203, 81] width 155 height 13
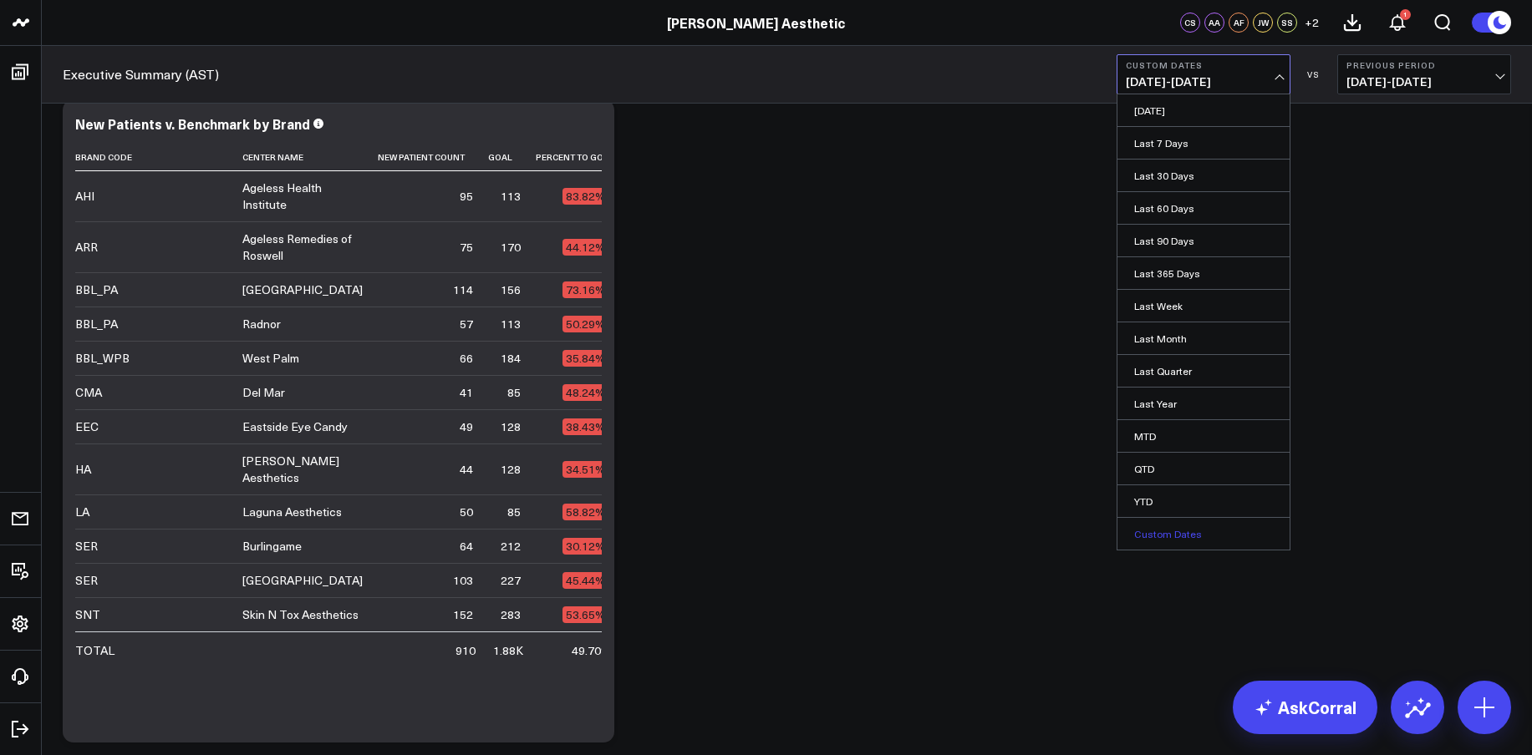
click at [1172, 535] on link "Custom Dates" at bounding box center [1203, 534] width 172 height 32
select select "8"
select select "2025"
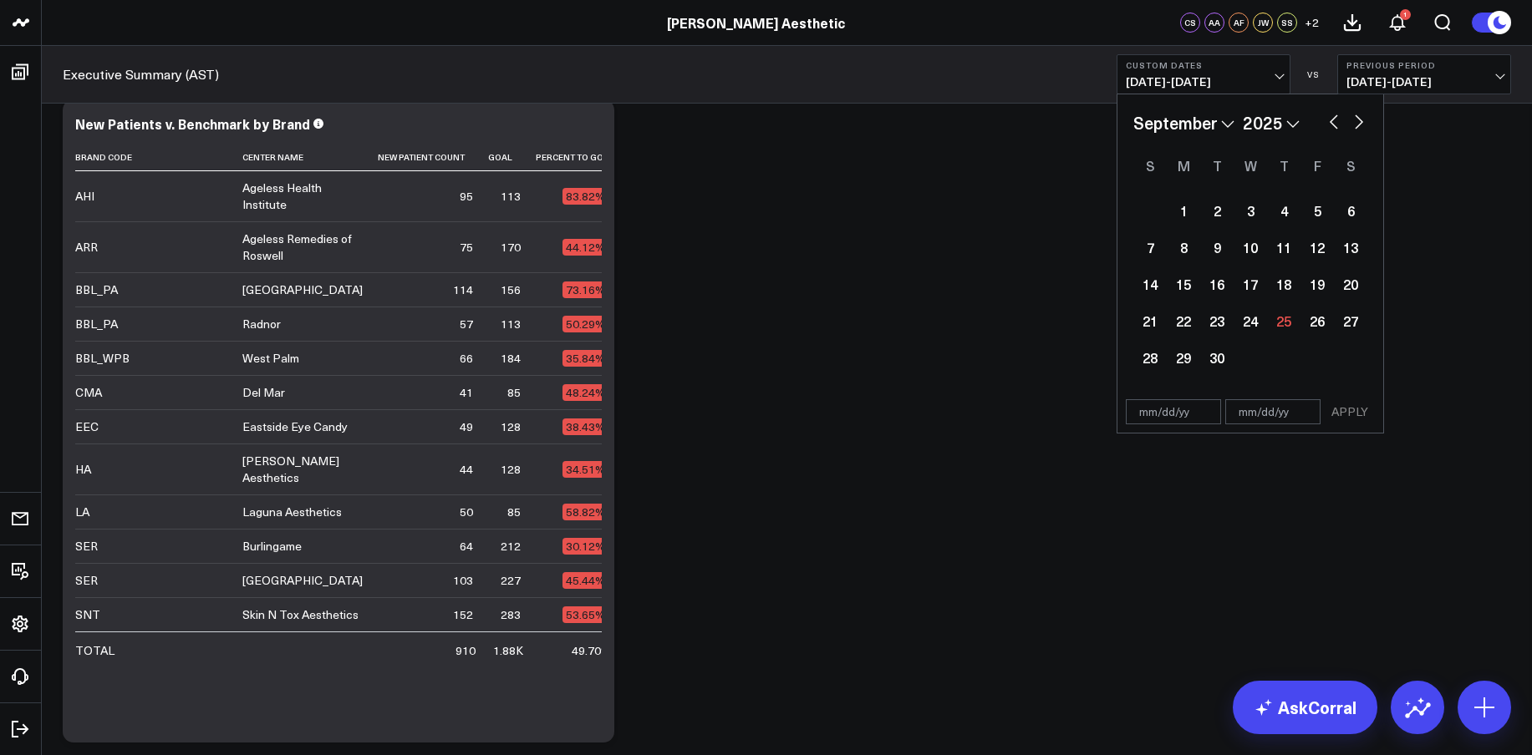
click at [1332, 117] on button "button" at bounding box center [1333, 120] width 17 height 20
select select "5"
select select "2025"
click at [1361, 122] on button "button" at bounding box center [1358, 120] width 17 height 20
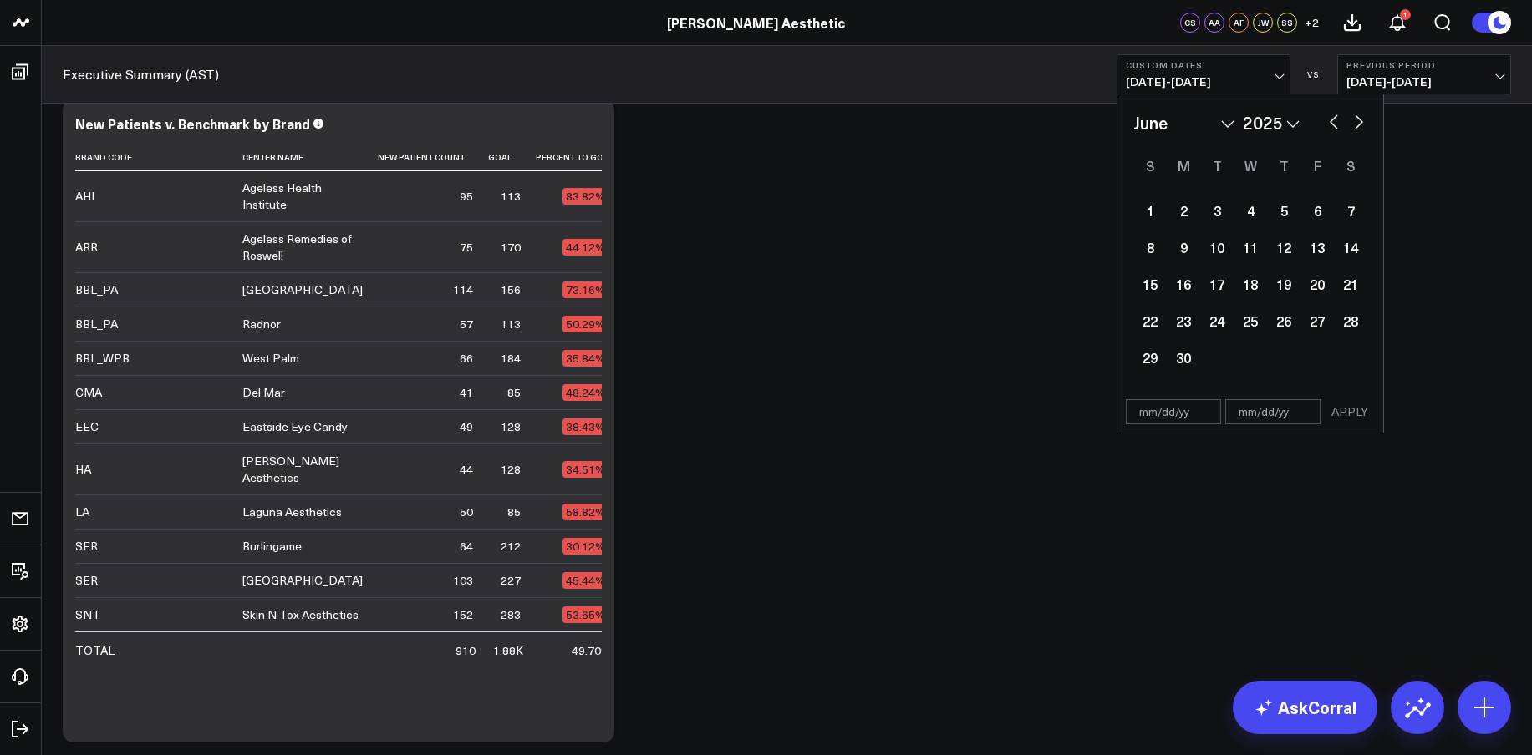
select select "6"
select select "2025"
click at [1214, 217] on div "1" at bounding box center [1216, 210] width 33 height 33
type input "[DATE]"
select select "6"
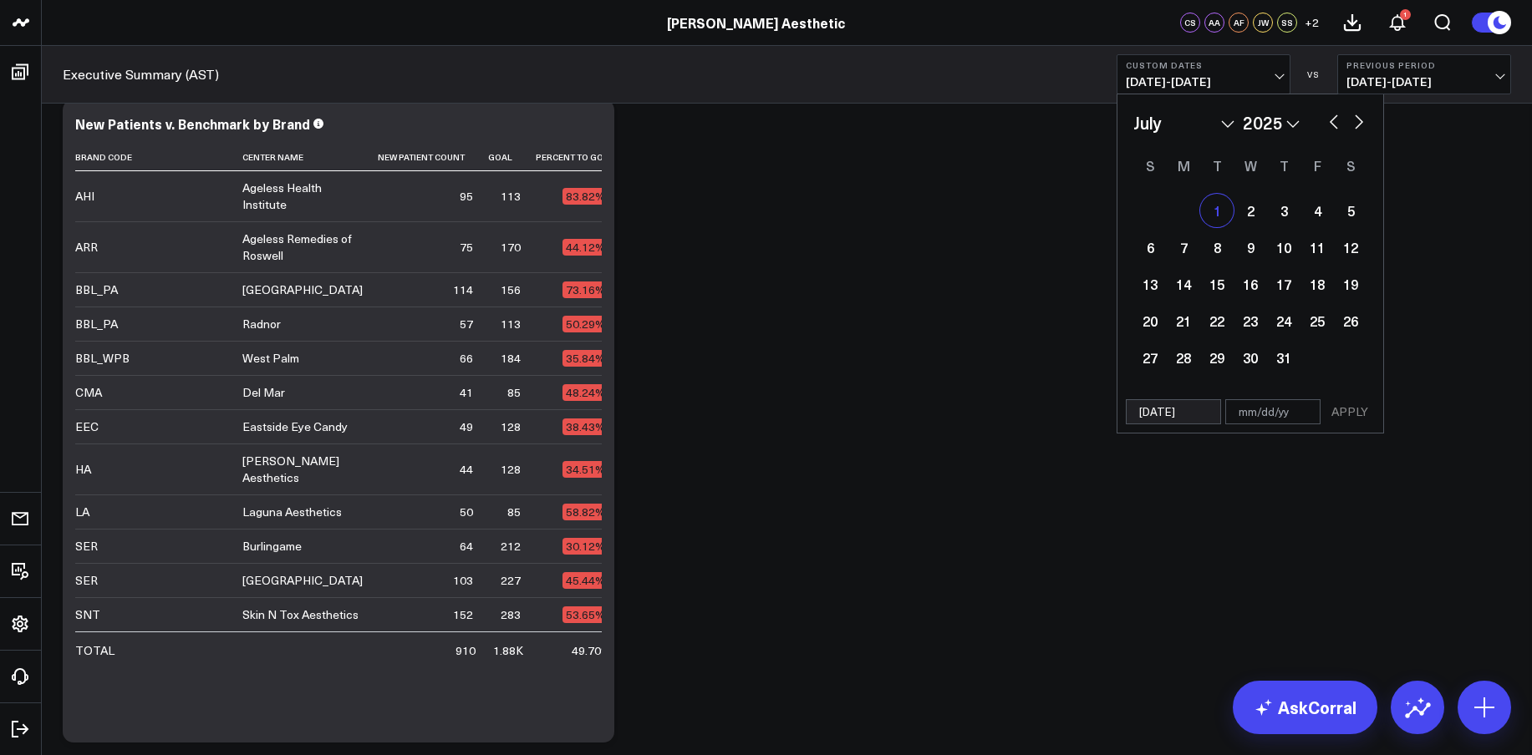
select select "2025"
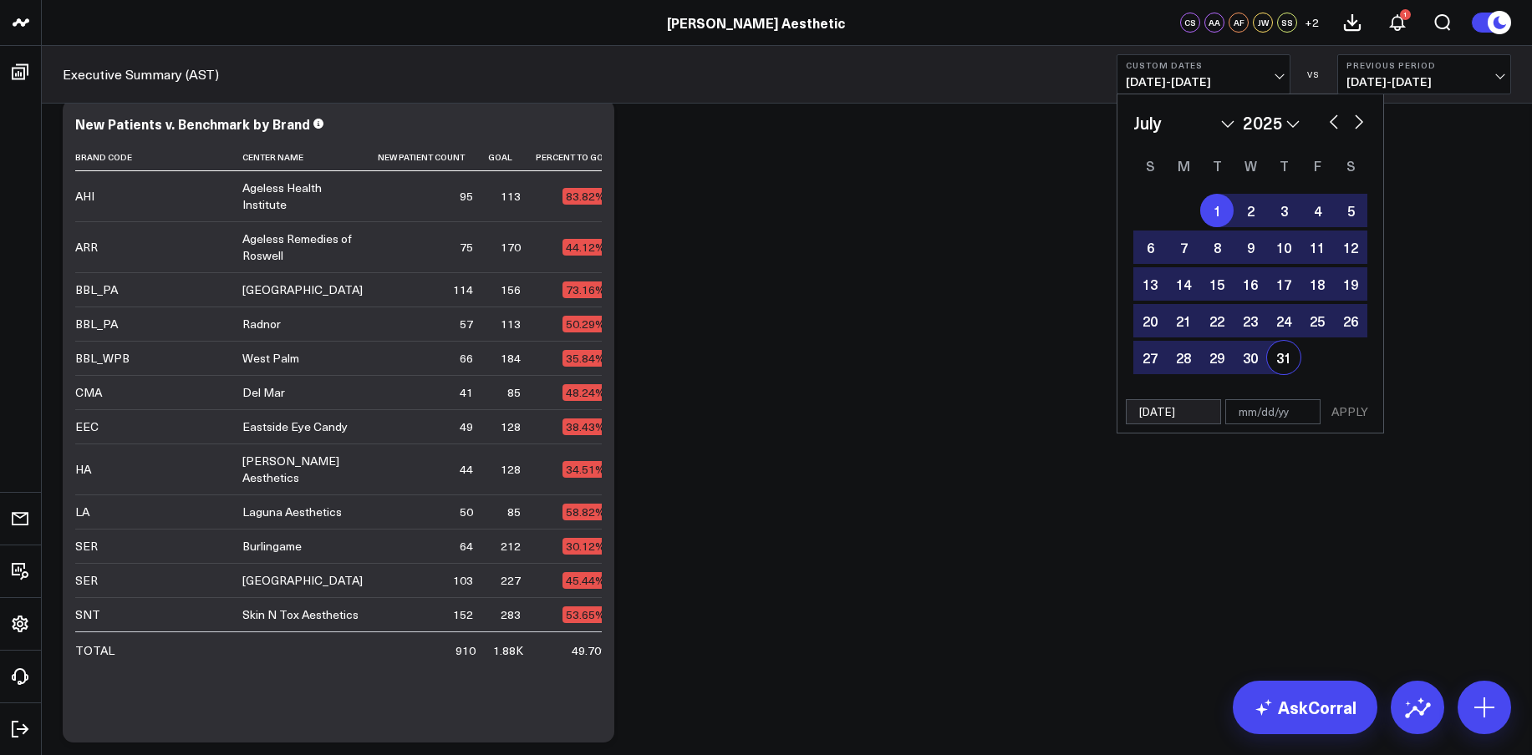
click at [1276, 355] on div "31" at bounding box center [1283, 357] width 33 height 33
type input "[DATE]"
select select "6"
select select "2025"
click at [1348, 410] on button "APPLY" at bounding box center [1349, 411] width 50 height 25
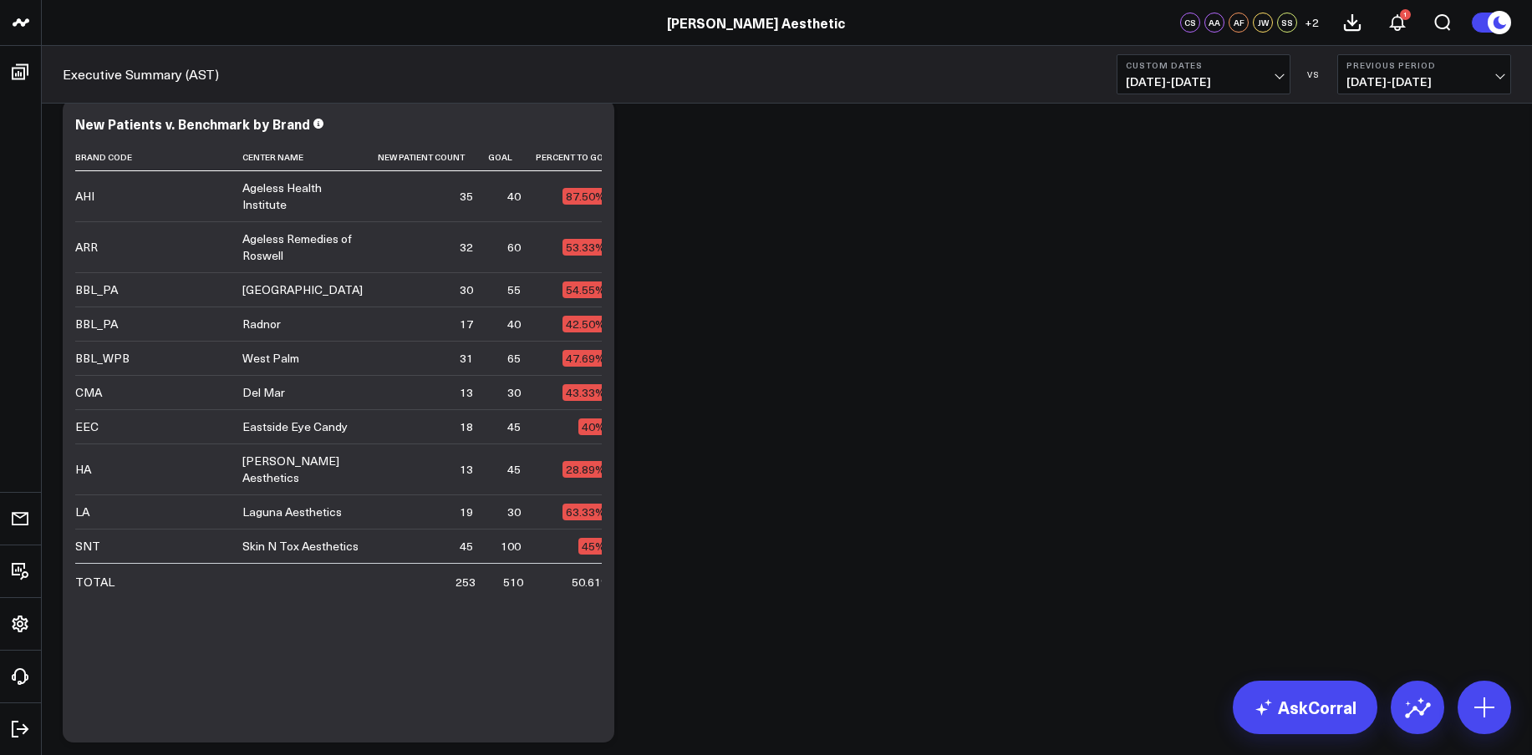
click at [1214, 82] on span "[DATE] - [DATE]" at bounding box center [1203, 81] width 155 height 13
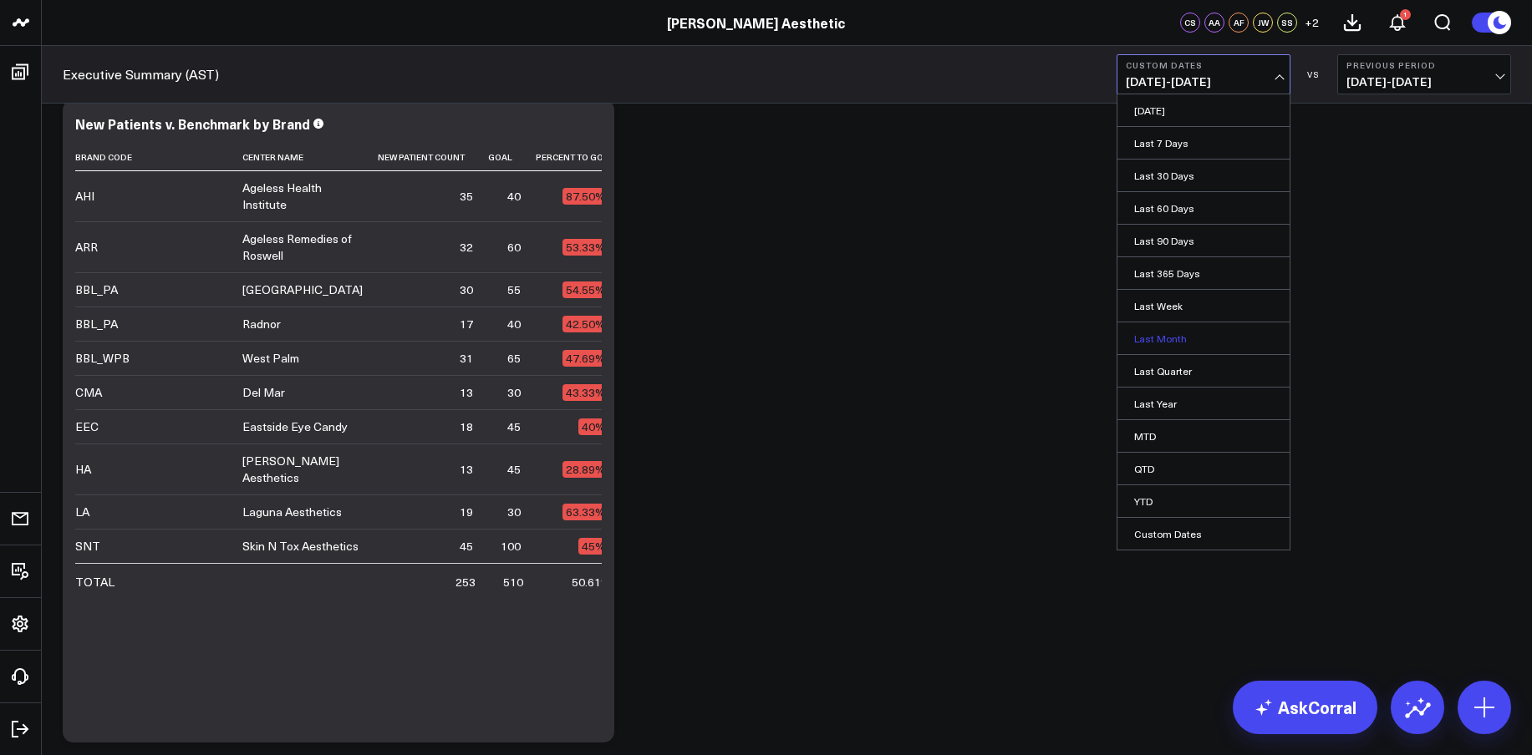
click at [1167, 334] on link "Last Month" at bounding box center [1203, 339] width 172 height 32
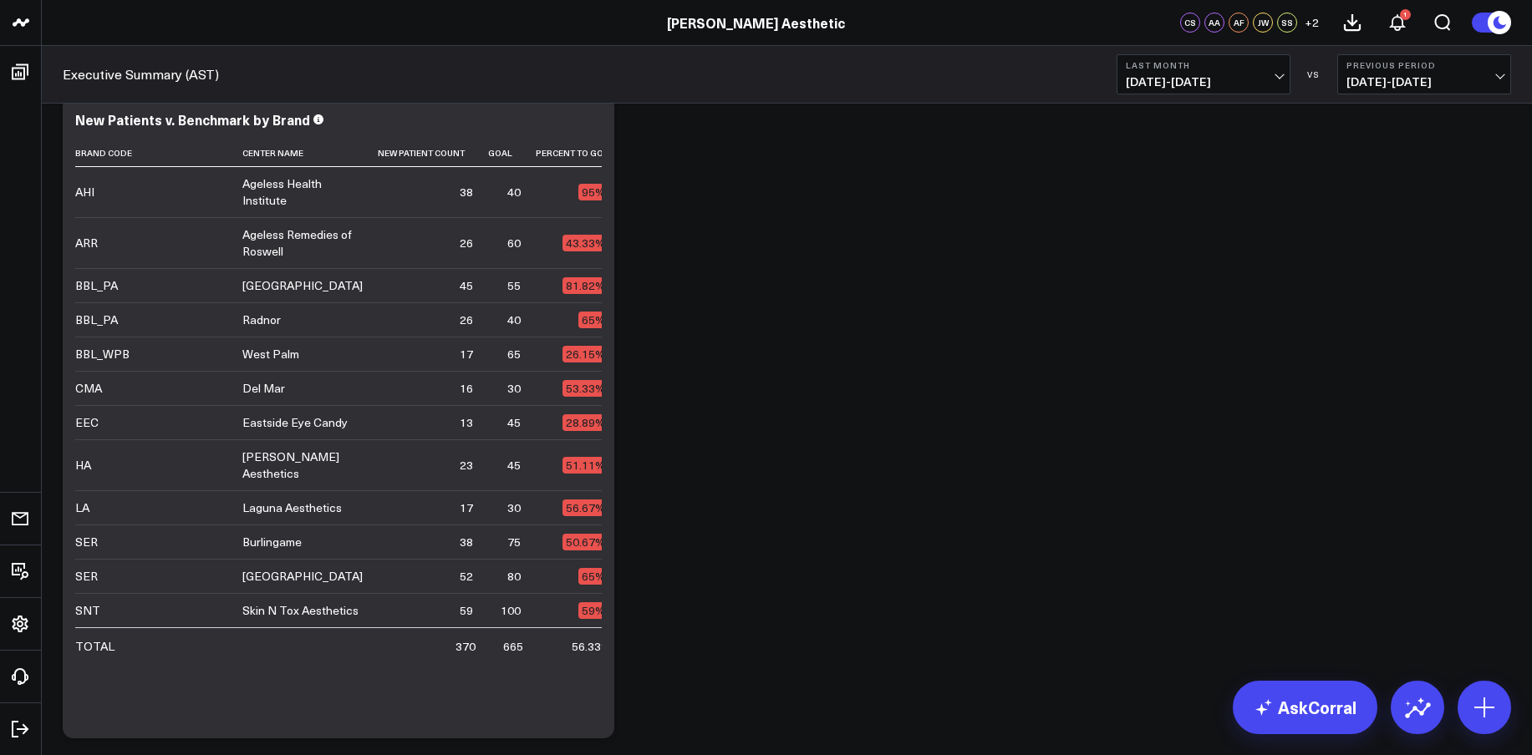
scroll to position [3753, 0]
click at [1267, 75] on span "[DATE] - [DATE]" at bounding box center [1203, 81] width 155 height 13
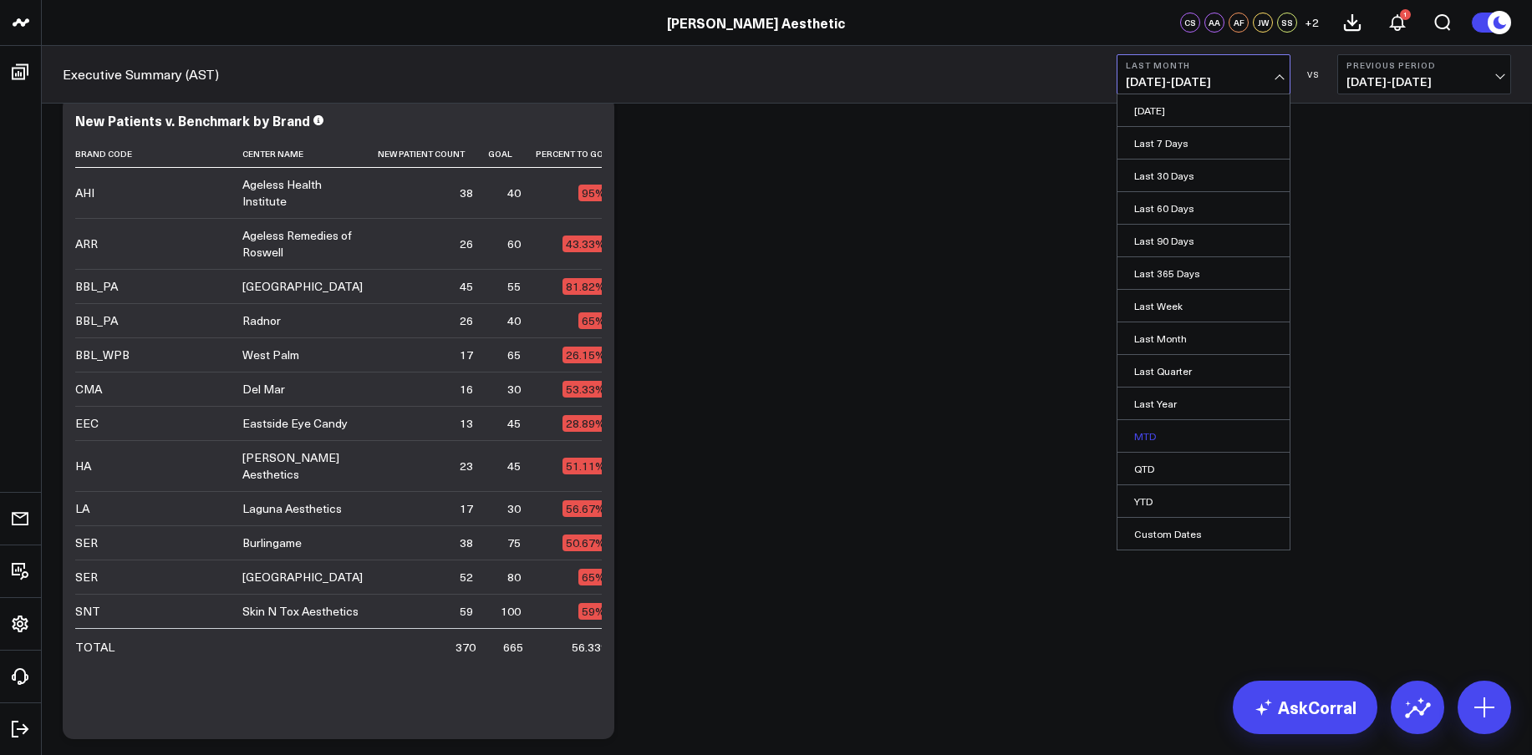
click at [1151, 437] on link "MTD" at bounding box center [1203, 436] width 172 height 32
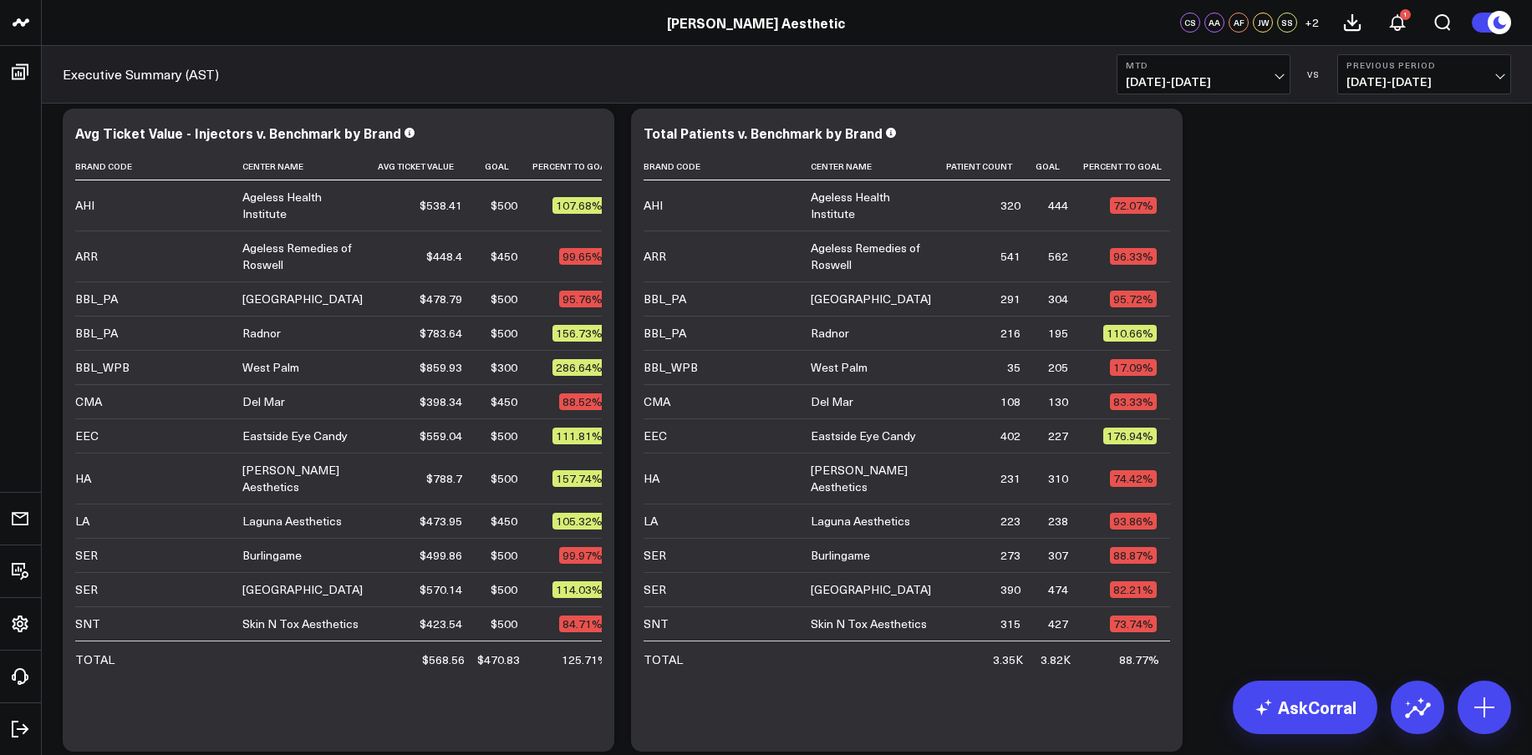
scroll to position [3081, 0]
click at [1202, 78] on span "[DATE] - [DATE]" at bounding box center [1203, 81] width 155 height 13
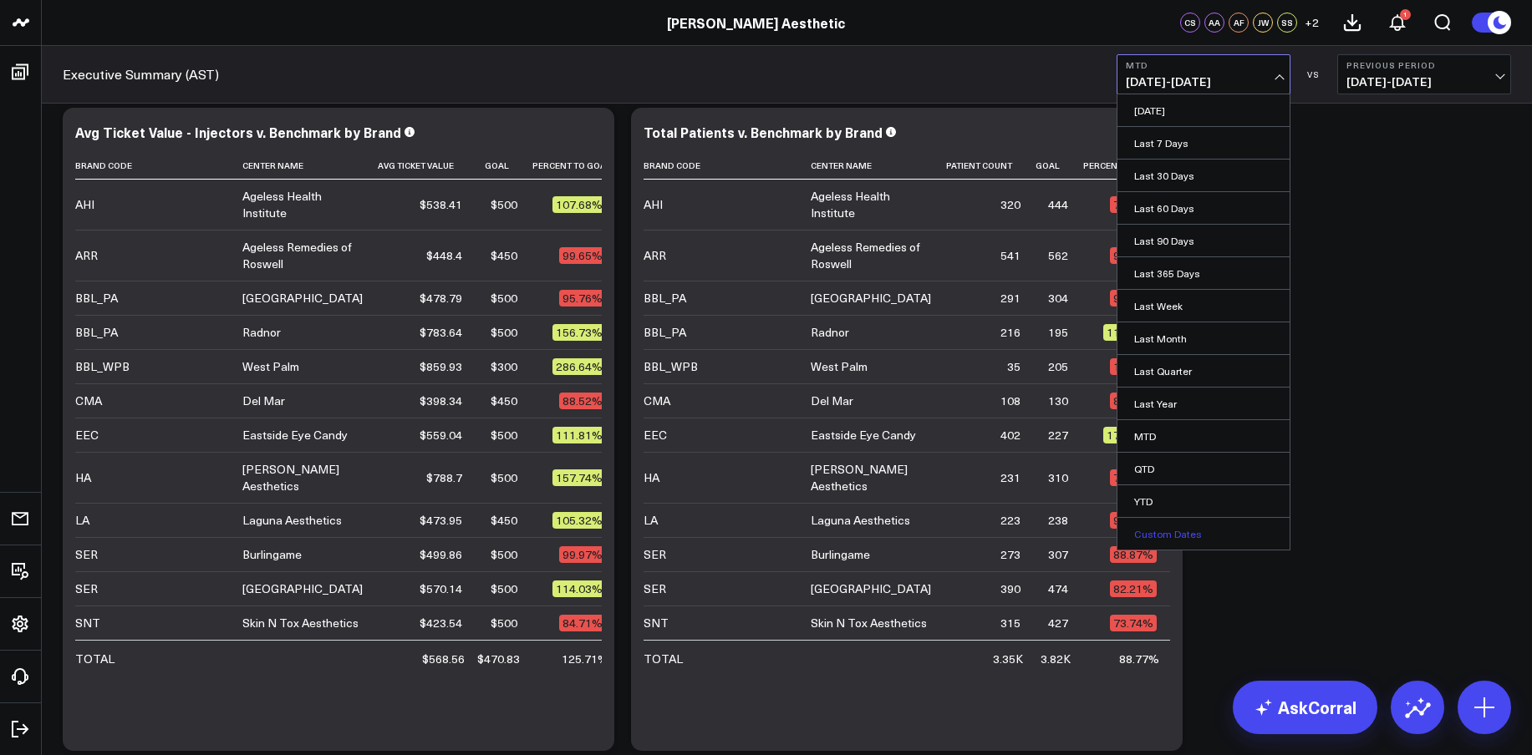
click at [1183, 532] on link "Custom Dates" at bounding box center [1203, 534] width 172 height 32
select select "8"
select select "2025"
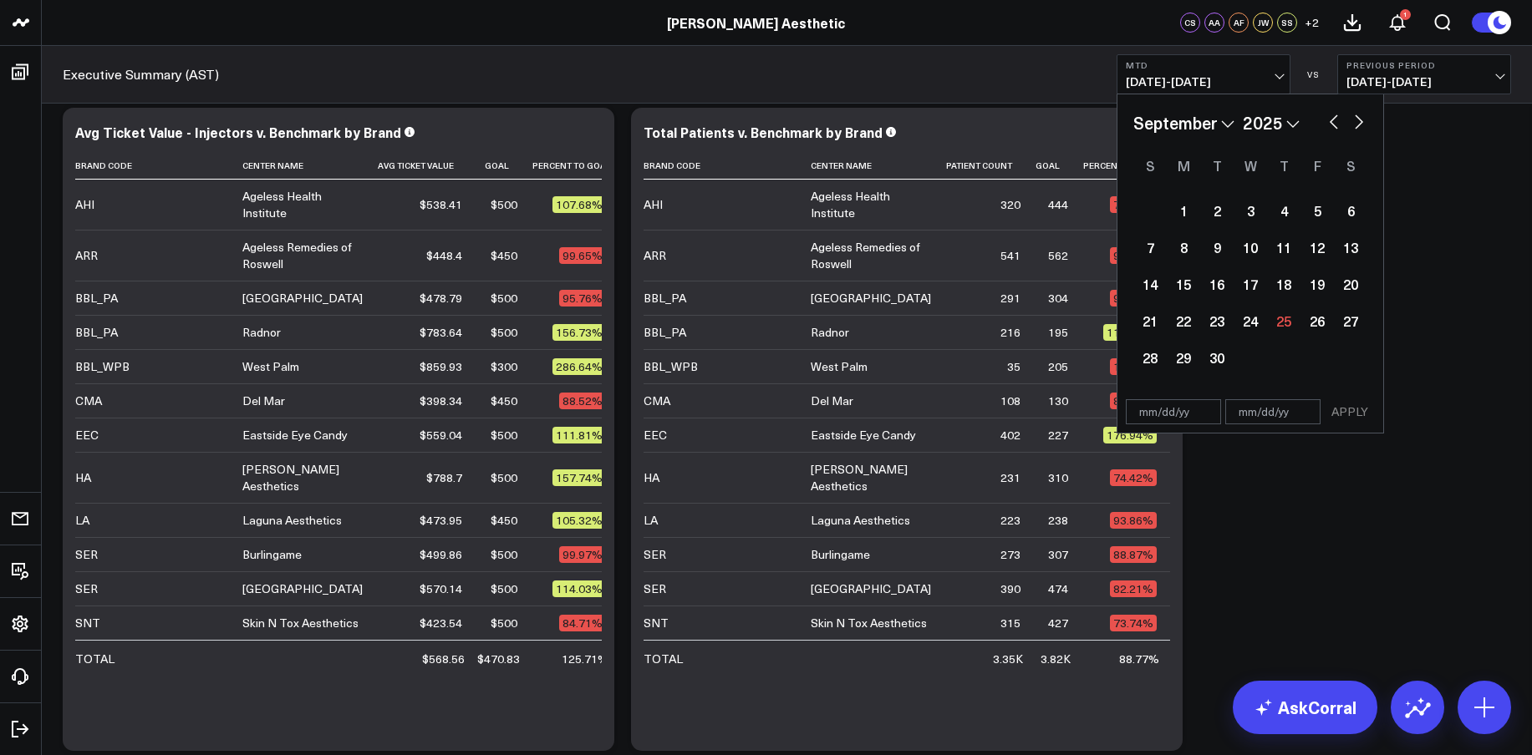
click at [1329, 121] on button "button" at bounding box center [1333, 120] width 17 height 20
select select "7"
select select "2025"
click at [1329, 121] on button "button" at bounding box center [1333, 120] width 17 height 20
select select "5"
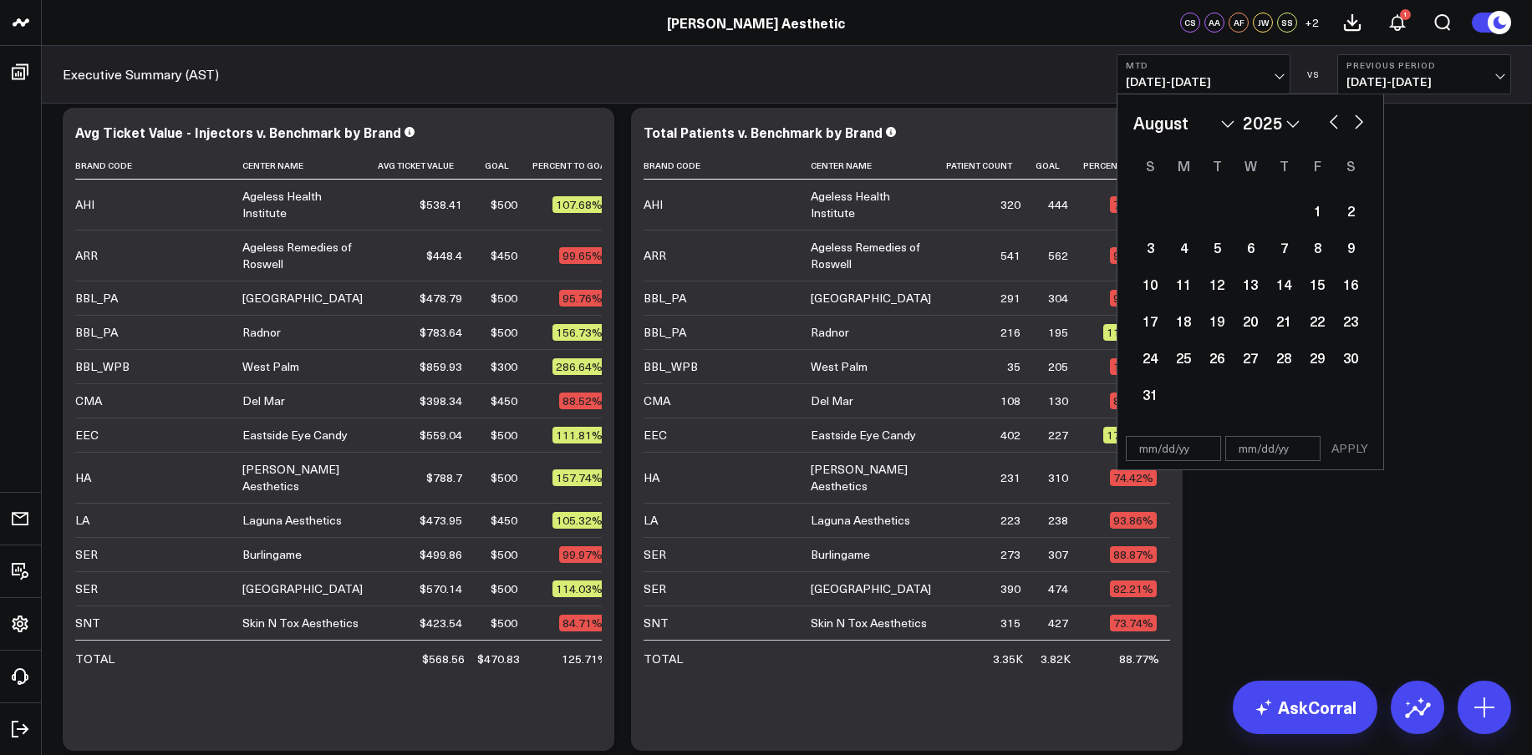
select select "2025"
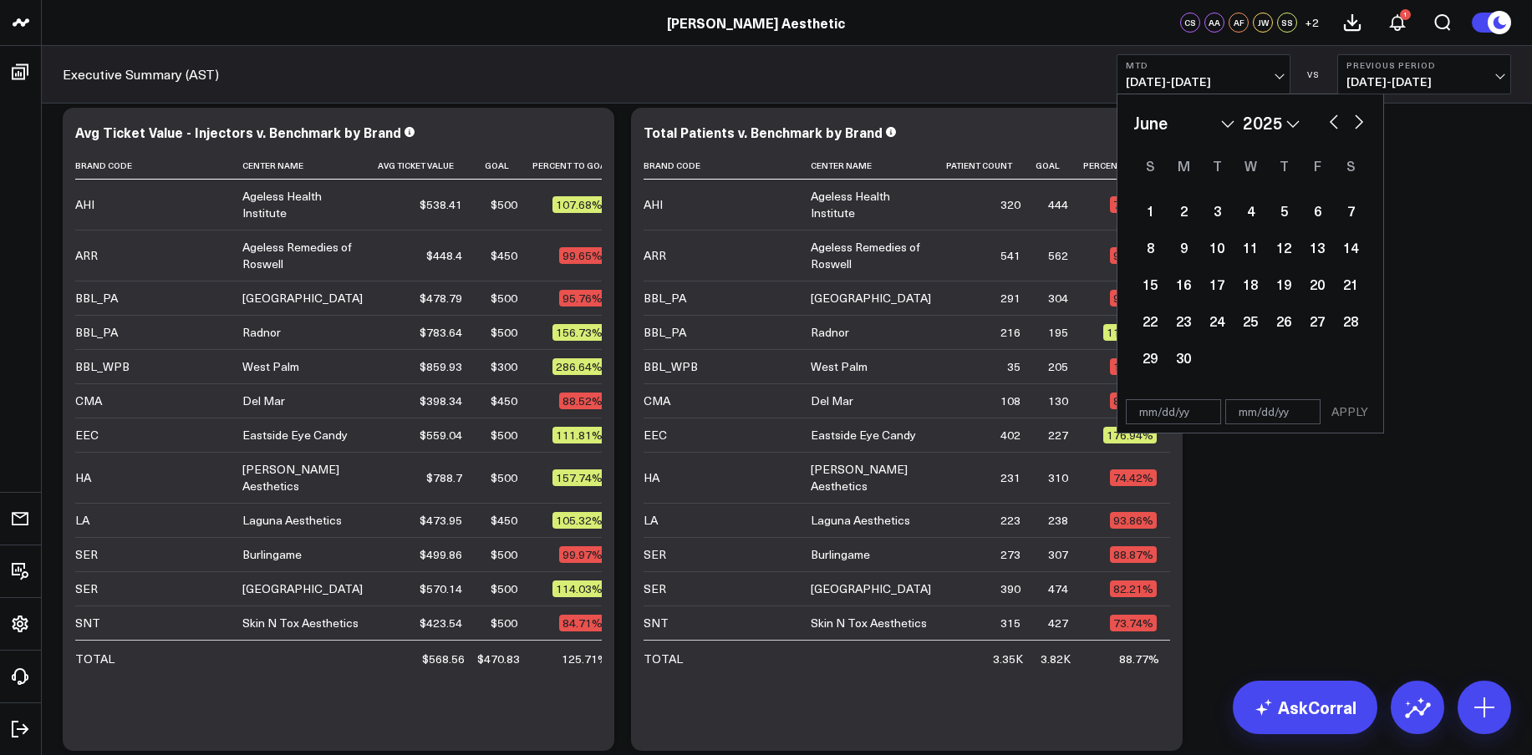
click at [1359, 124] on button "button" at bounding box center [1358, 120] width 17 height 20
select select "6"
select select "2025"
click at [1207, 215] on div "1" at bounding box center [1216, 210] width 33 height 33
select select "6"
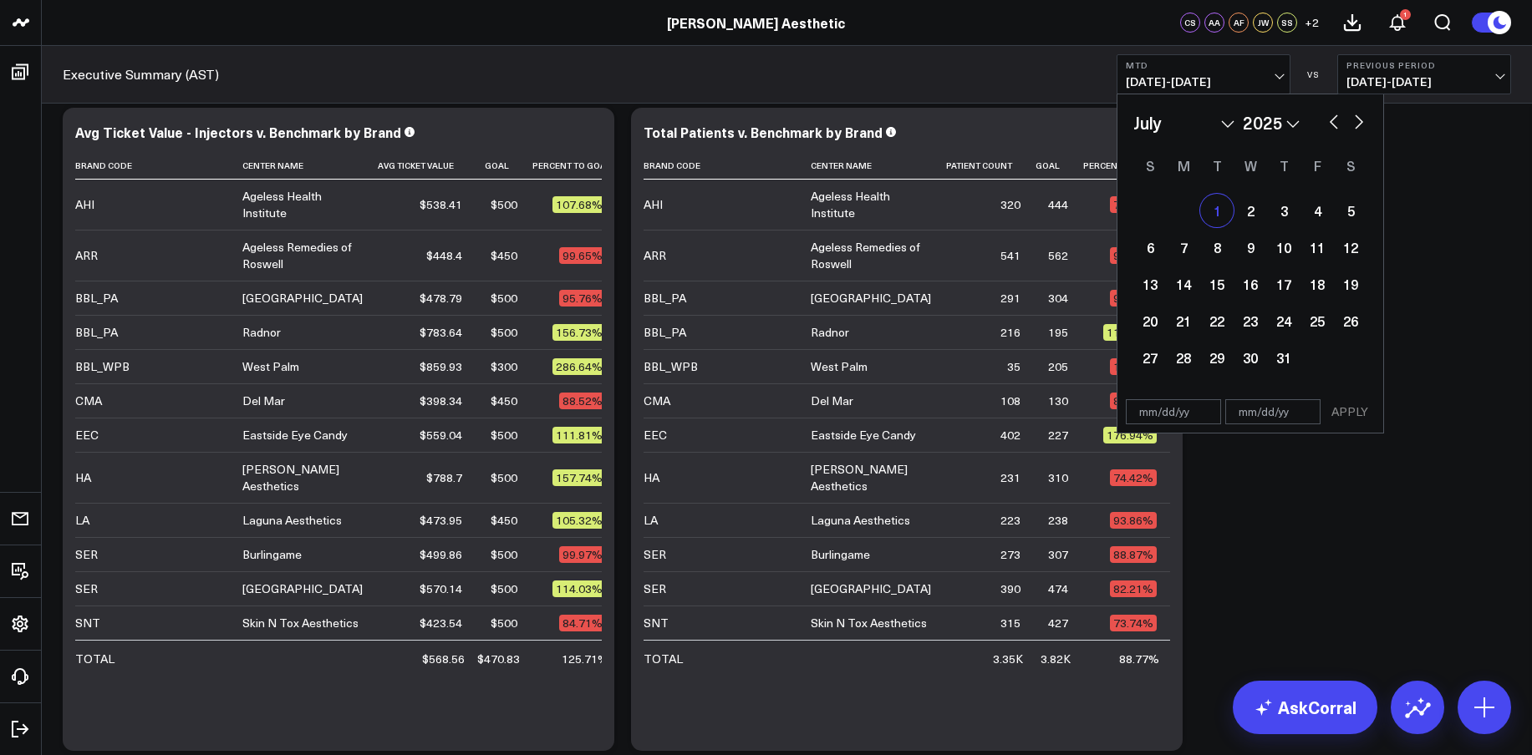
select select "2025"
type input "[DATE]"
click at [1358, 120] on button "button" at bounding box center [1358, 120] width 17 height 20
select select "8"
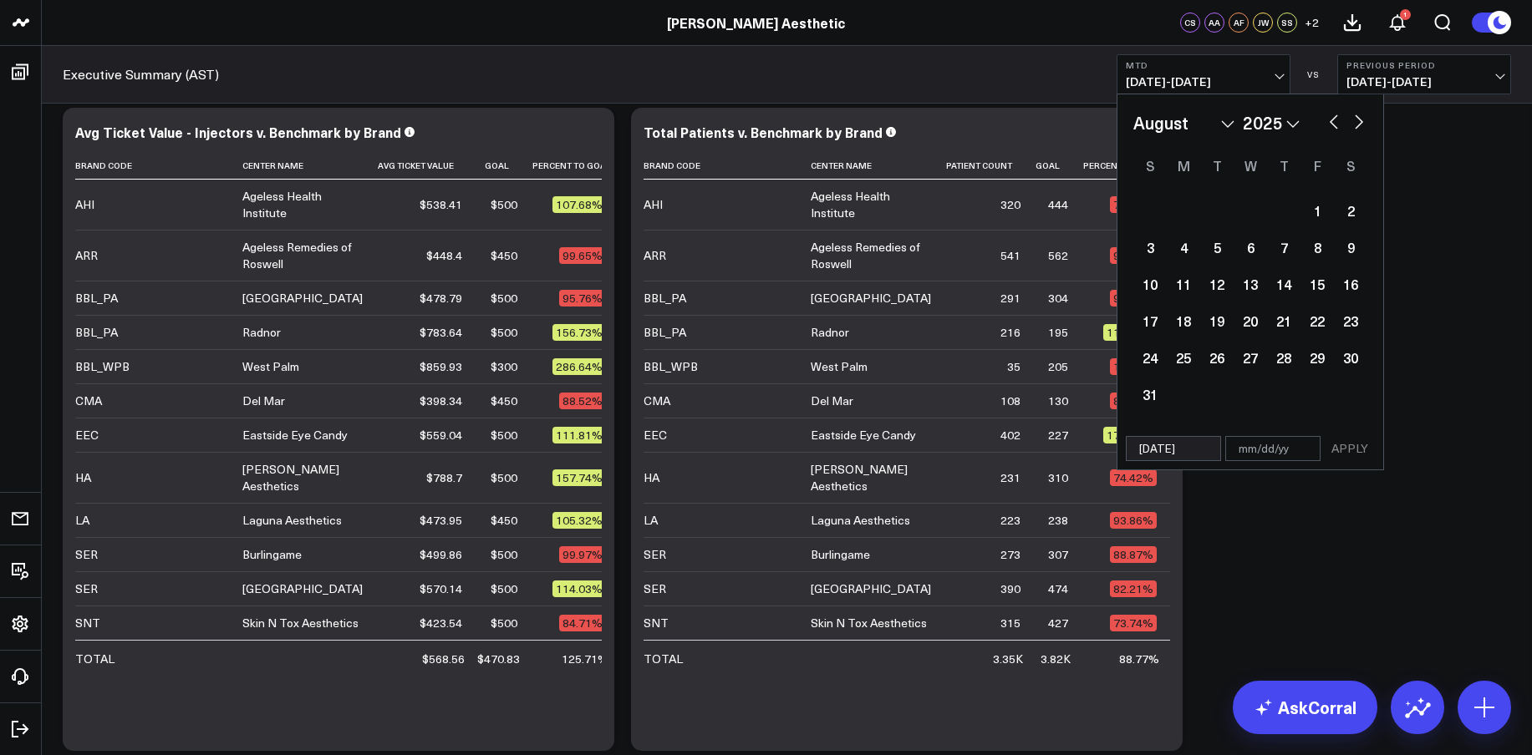
select select "2025"
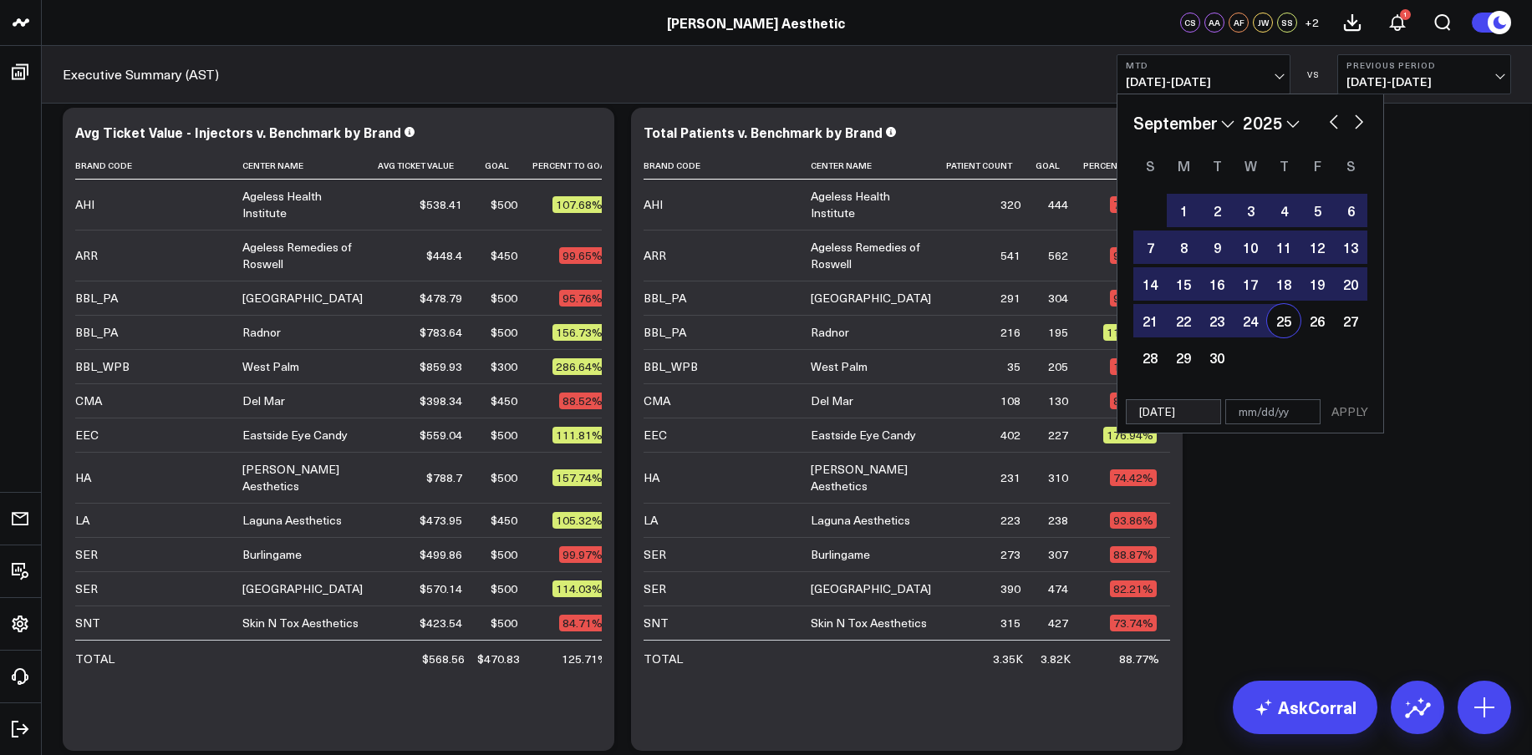
click at [1279, 320] on div "25" at bounding box center [1283, 320] width 33 height 33
type input "[DATE]"
select select "8"
select select "2025"
click at [1358, 403] on button "APPLY" at bounding box center [1349, 411] width 50 height 25
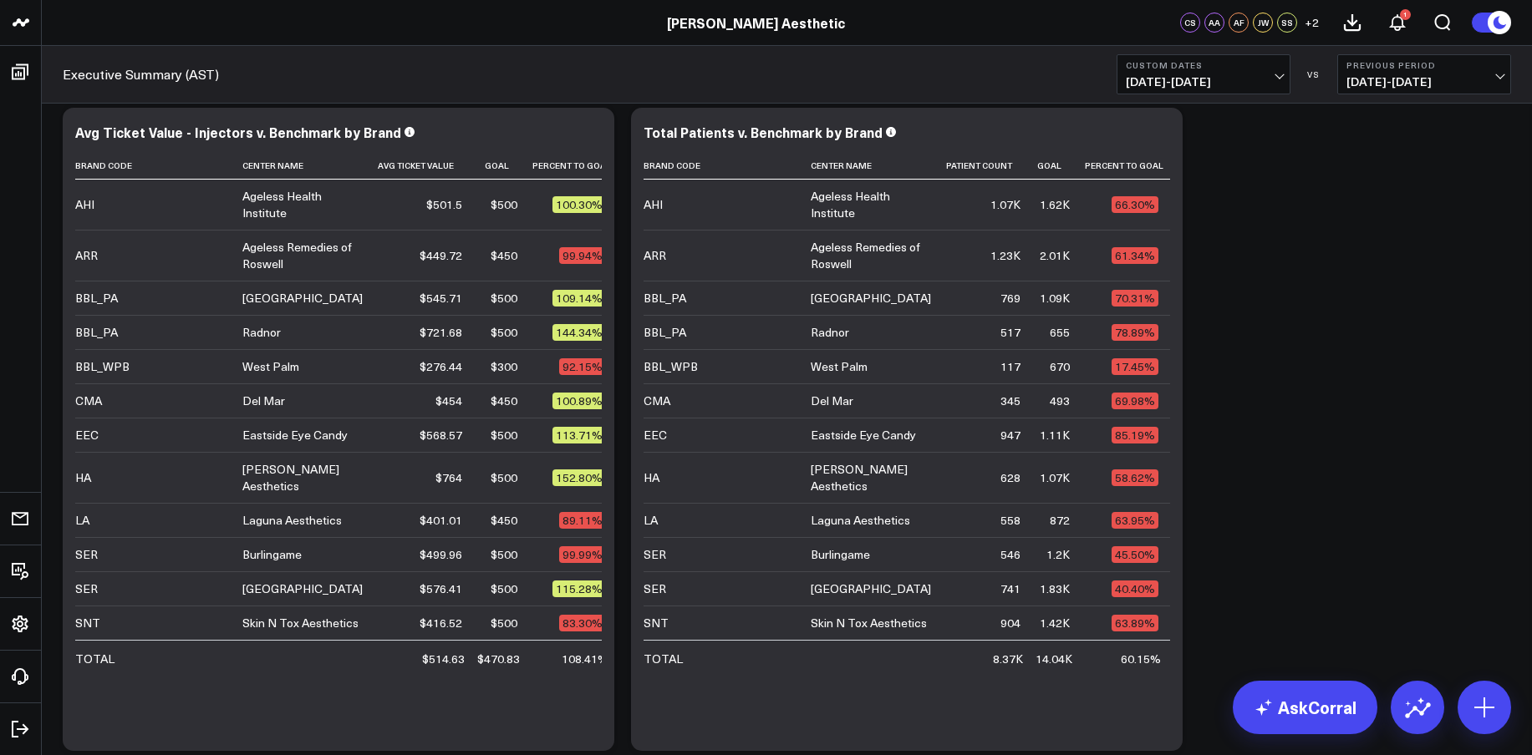
click at [1217, 76] on span "[DATE] - [DATE]" at bounding box center [1203, 81] width 155 height 13
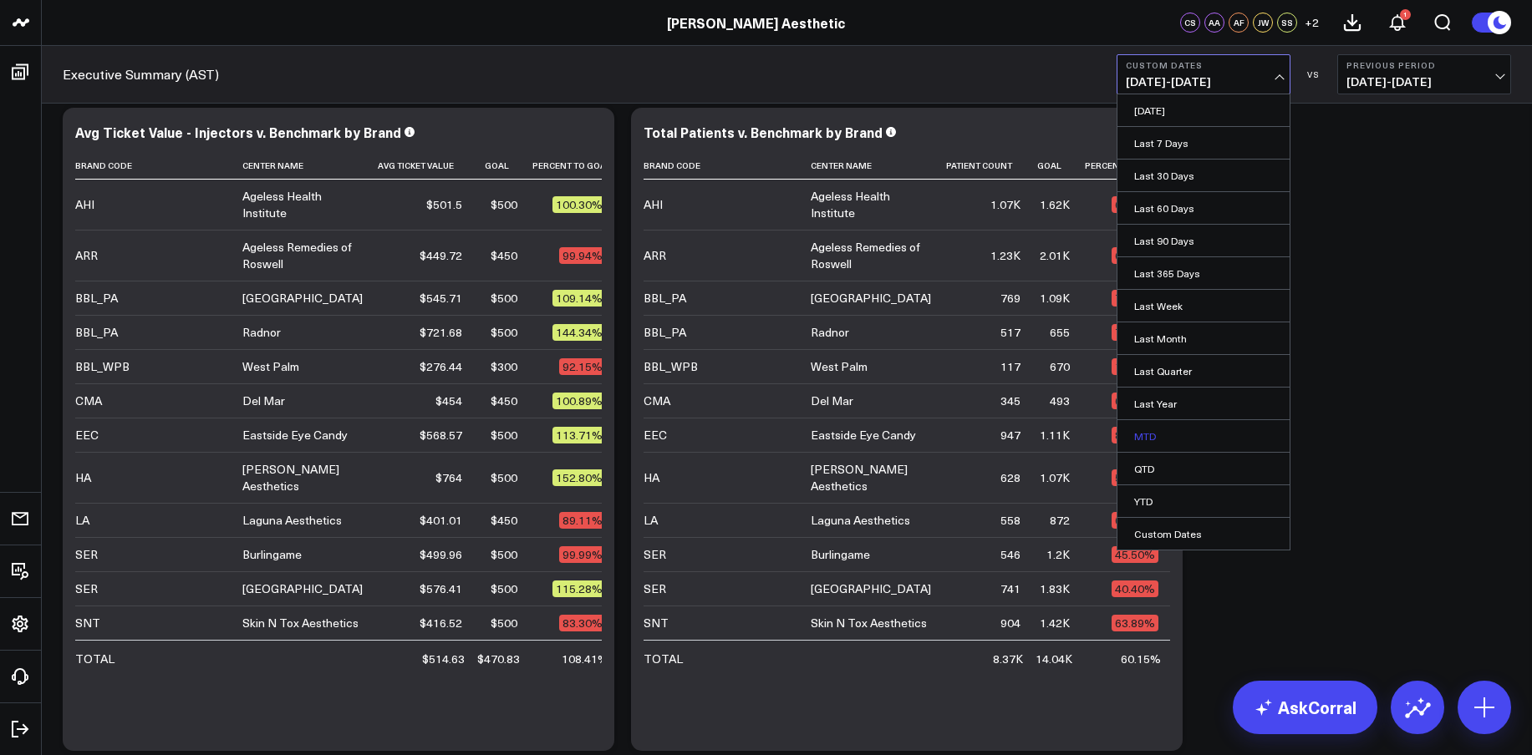
click at [1148, 433] on link "MTD" at bounding box center [1203, 436] width 172 height 32
